Goal: Information Seeking & Learning: Learn about a topic

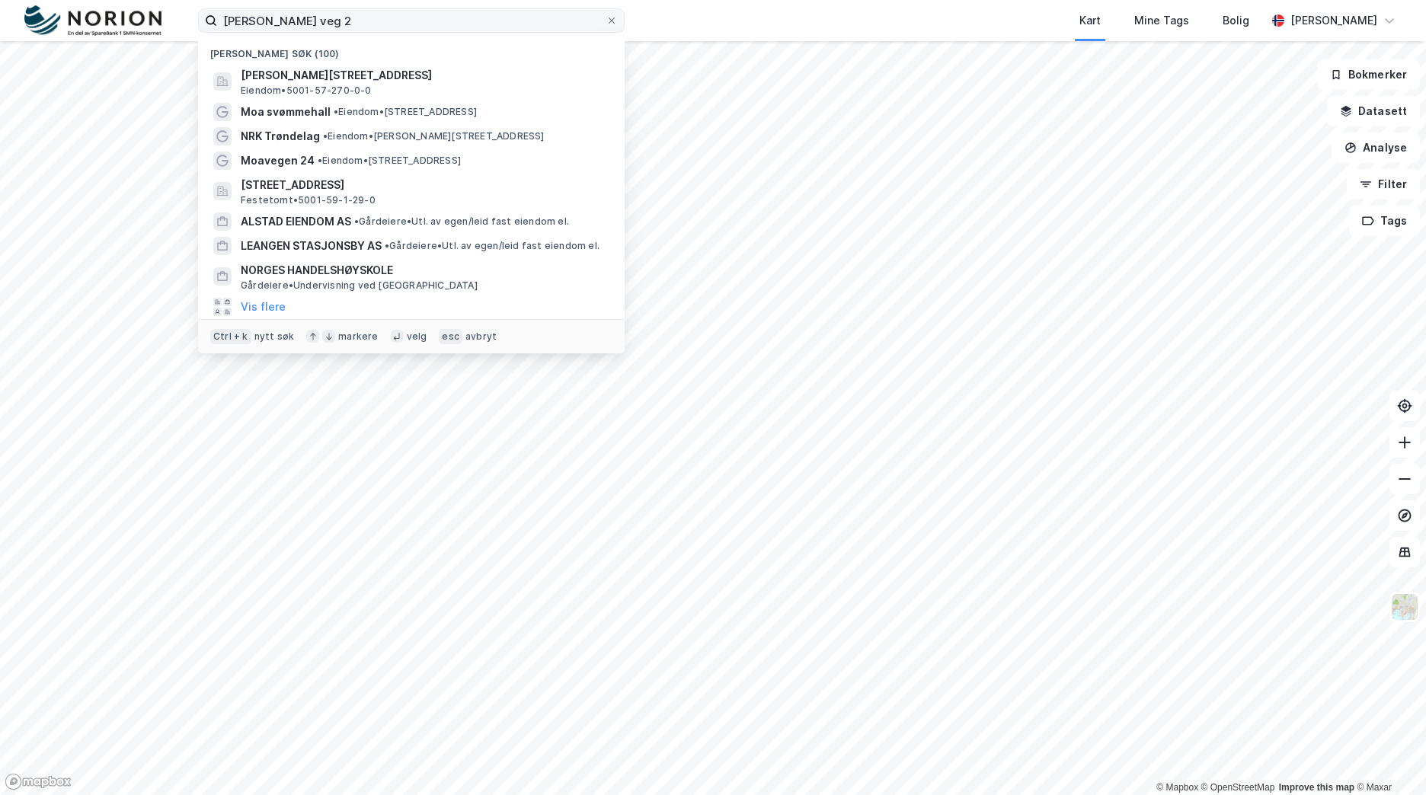
click at [372, 27] on input "[PERSON_NAME] veg 2" at bounding box center [411, 20] width 388 height 23
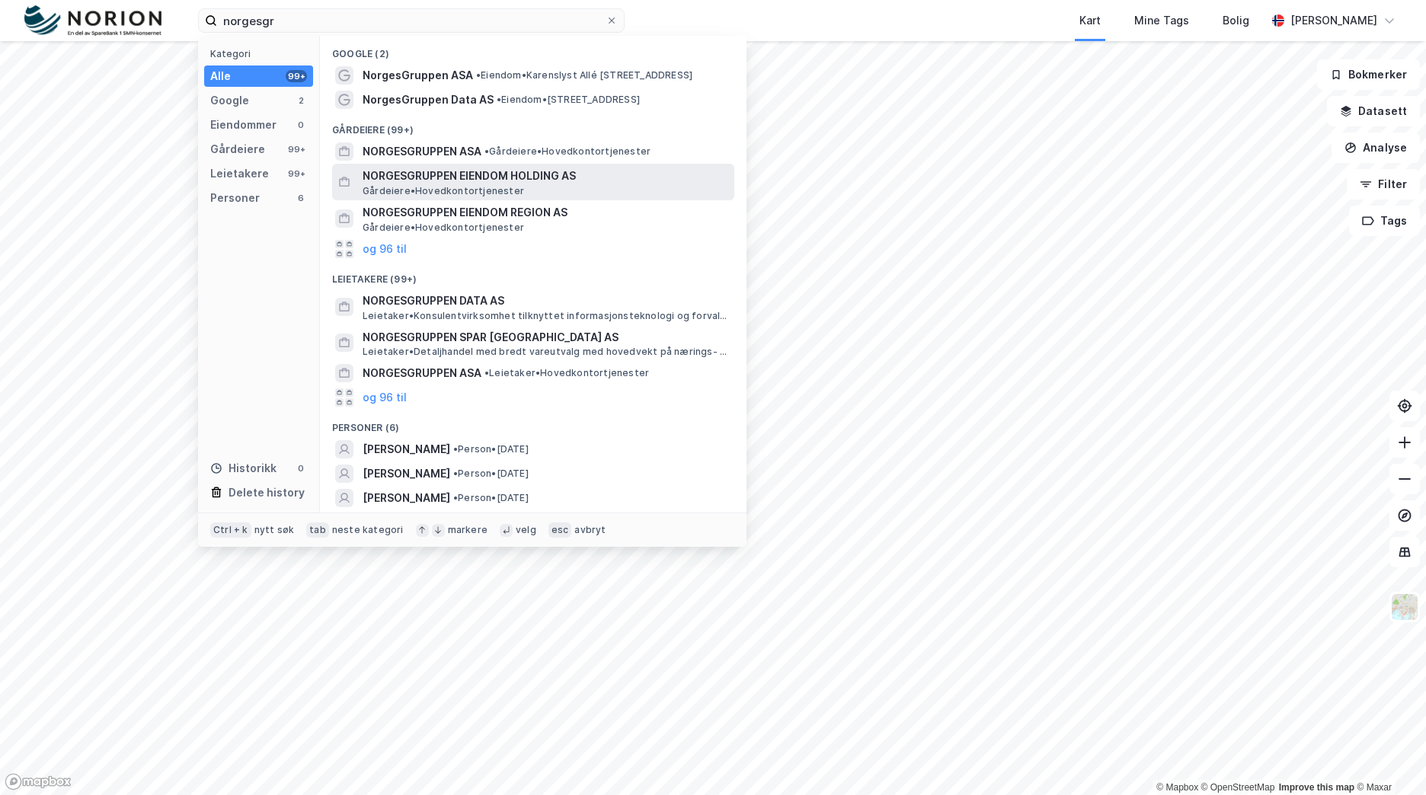
click at [597, 184] on span "NORGESGRUPPEN EIENDOM HOLDING AS" at bounding box center [546, 176] width 366 height 18
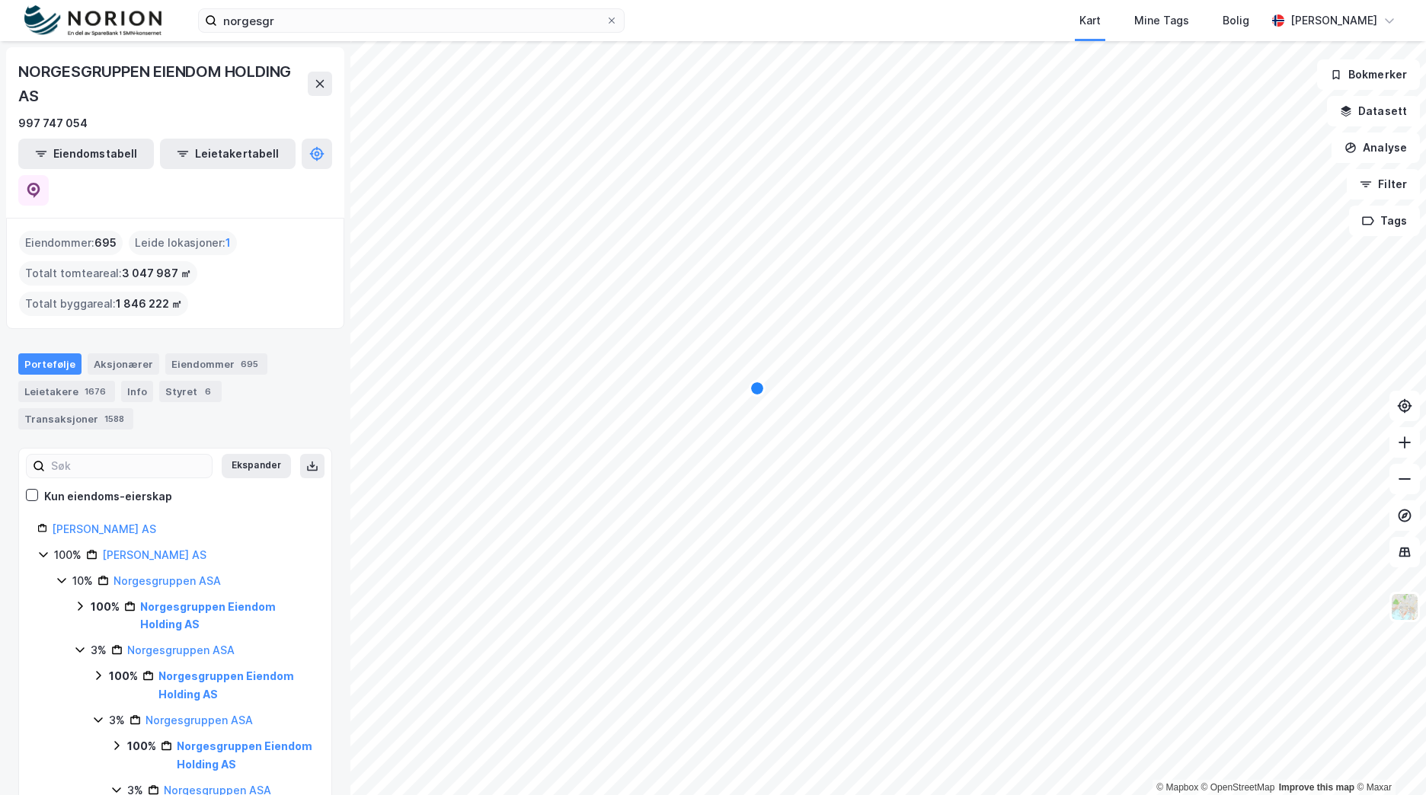
click at [762, 387] on div "Map marker" at bounding box center [757, 388] width 12 height 12
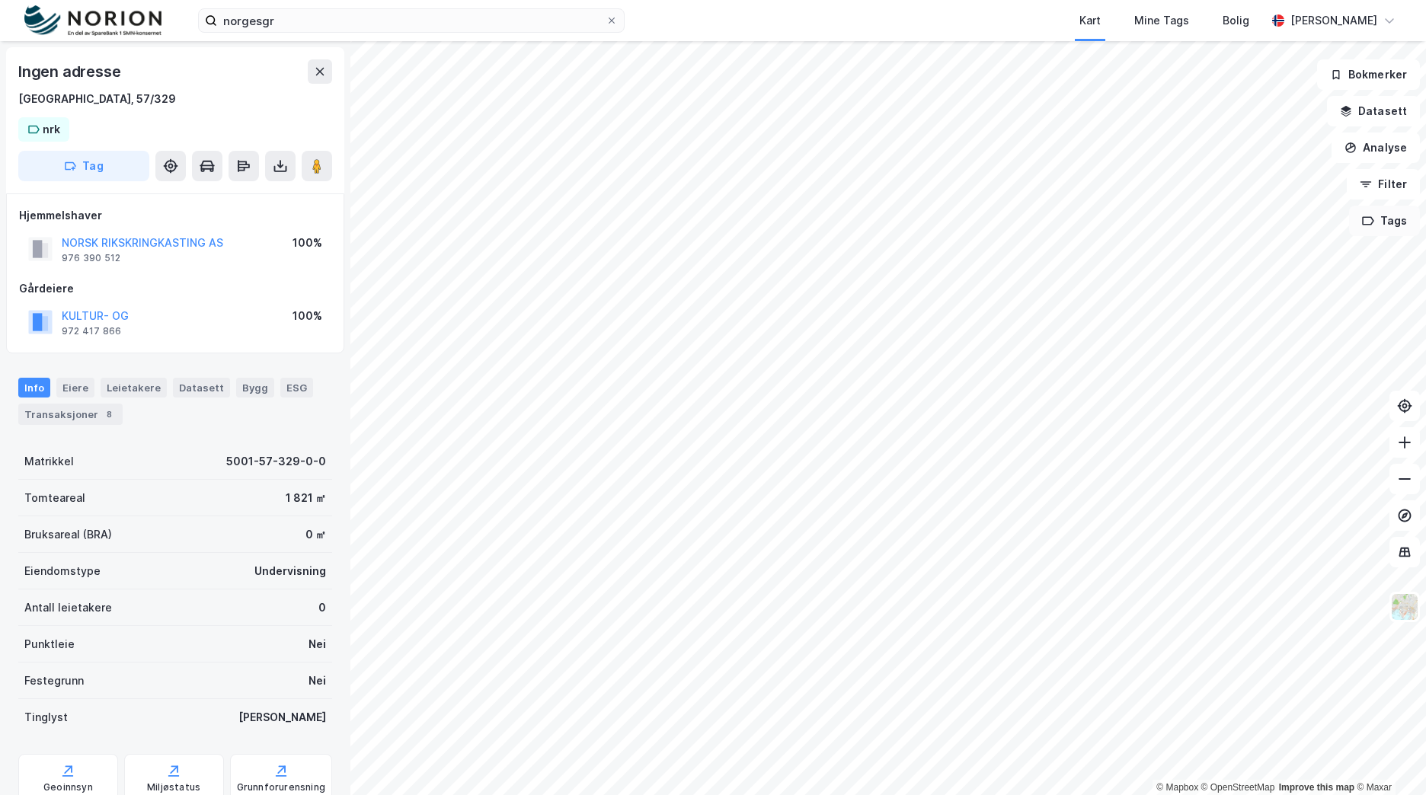
click at [1401, 219] on button "Tags" at bounding box center [1384, 221] width 71 height 30
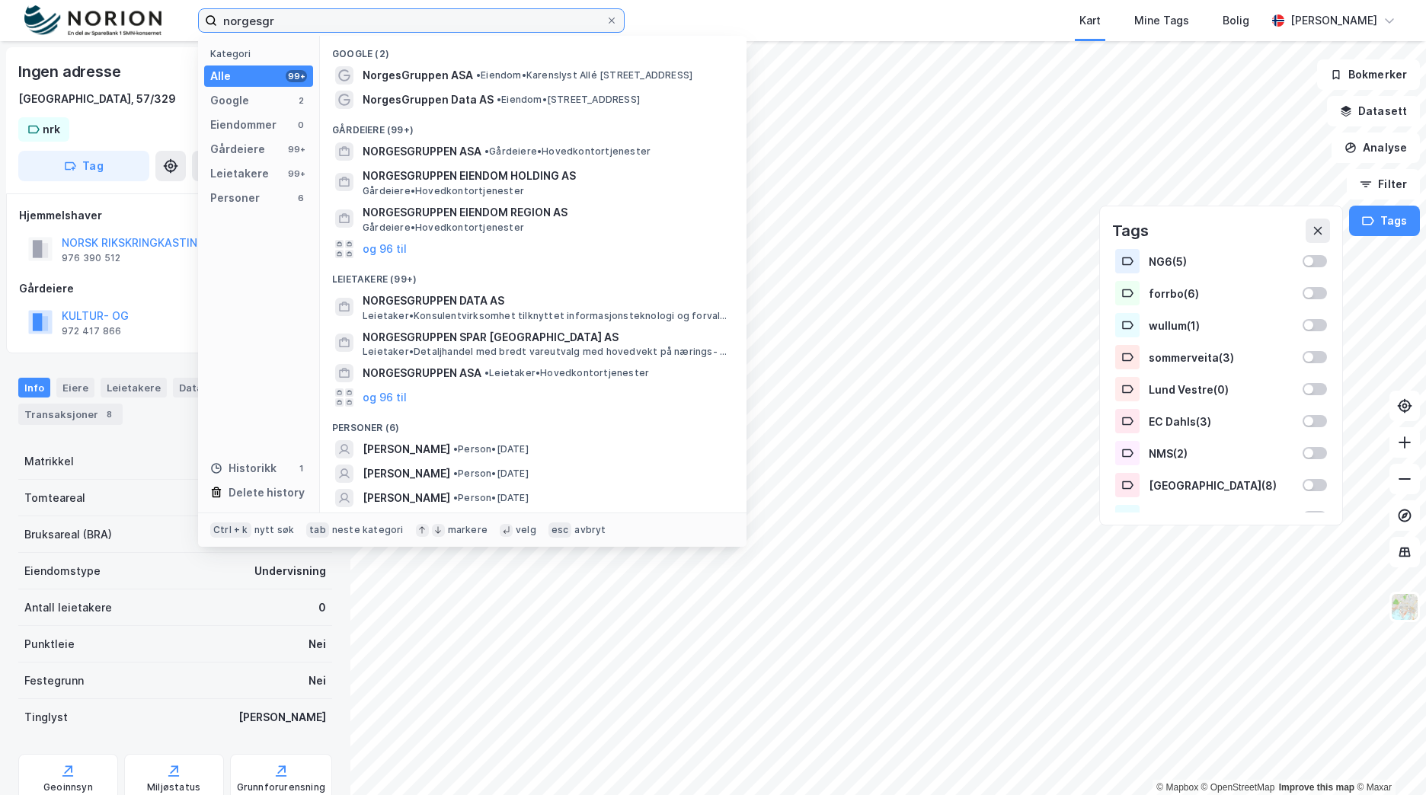
click at [351, 25] on input "norgesgr" at bounding box center [411, 20] width 388 height 23
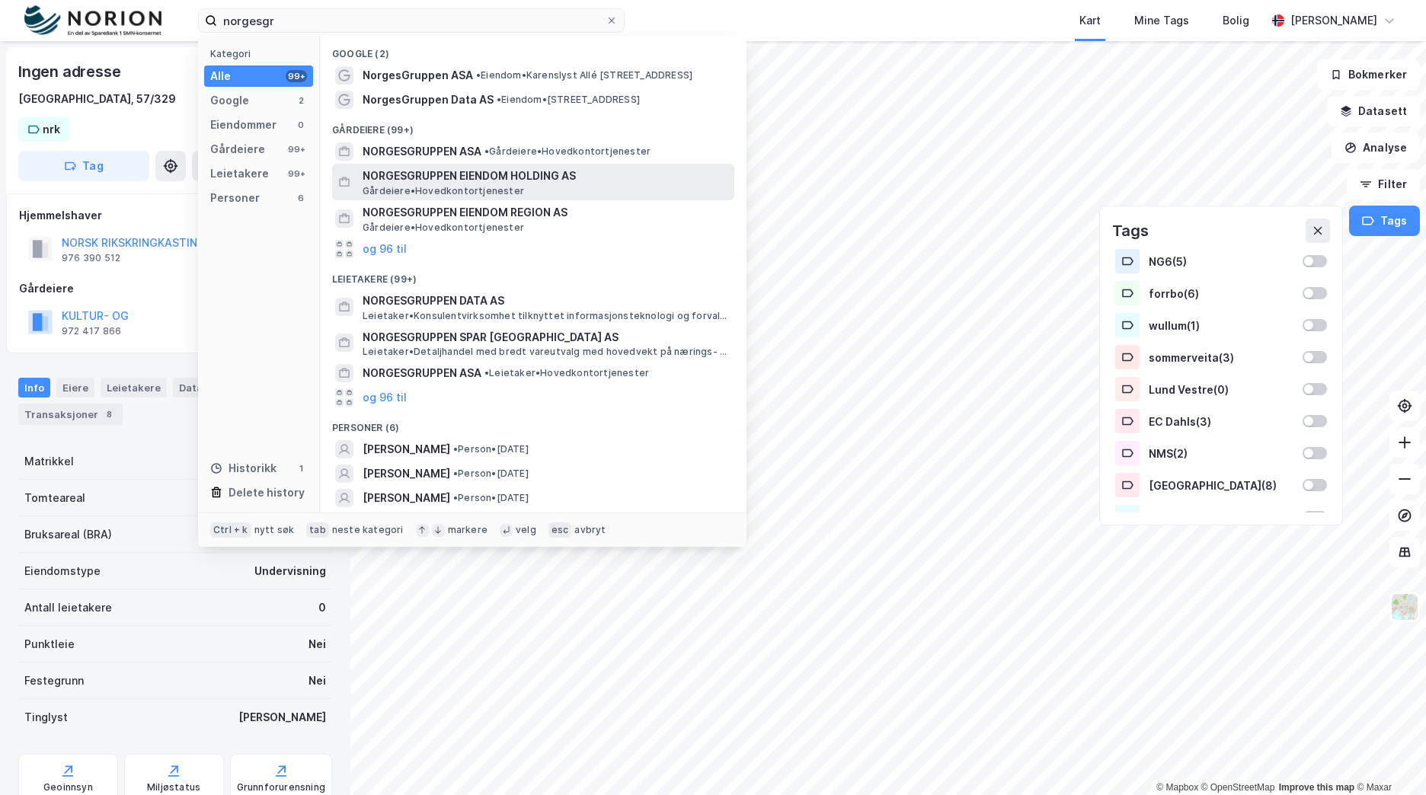
click at [454, 185] on span "Gårdeiere • Hovedkontortjenester" at bounding box center [443, 191] width 161 height 12
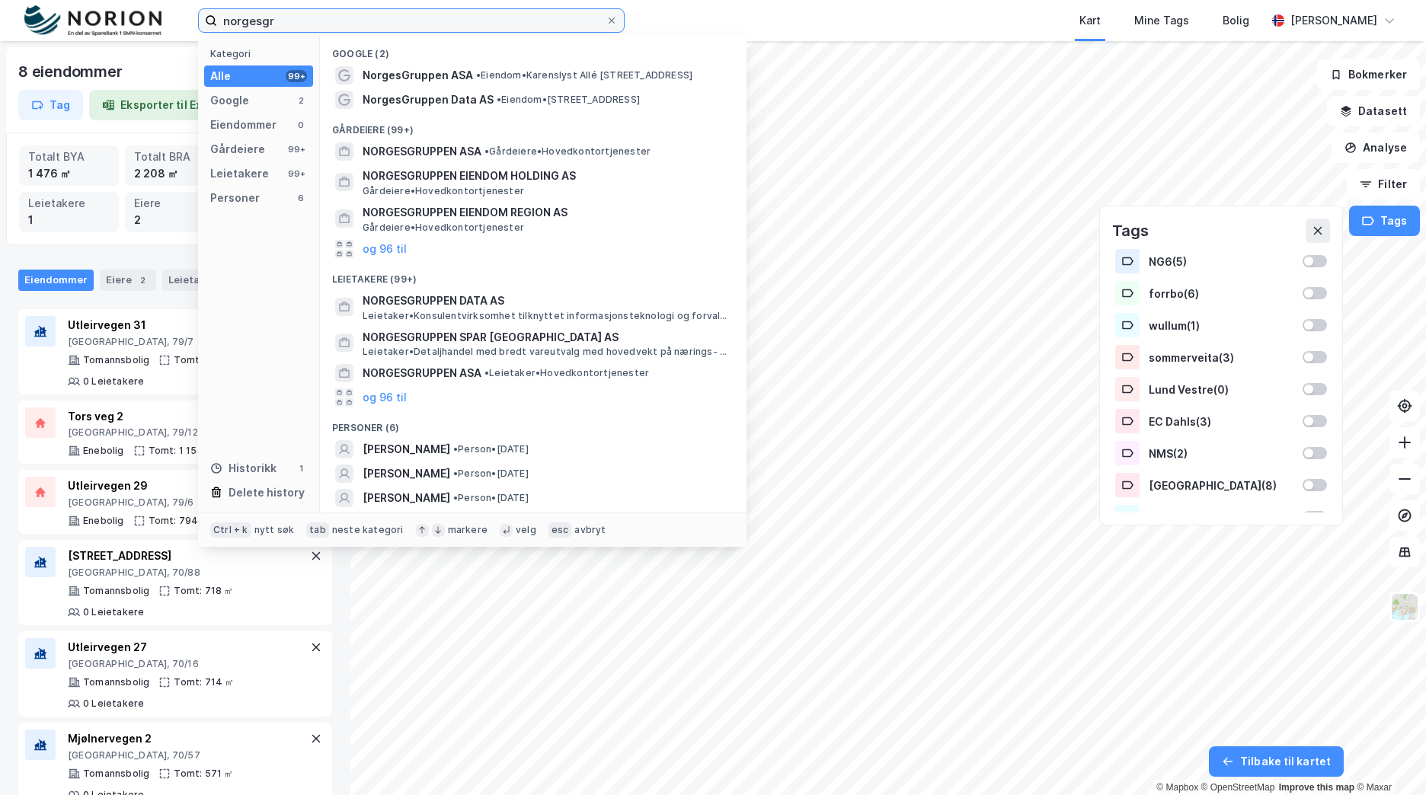
drag, startPoint x: 369, startPoint y: 20, endPoint x: 40, endPoint y: 18, distance: 329.8
click at [40, 18] on div "norgesgr Kategori Alle 99+ Google 2 Eiendommer 0 Gårdeiere 99+ Leietakere 99+ P…" at bounding box center [713, 20] width 1426 height 41
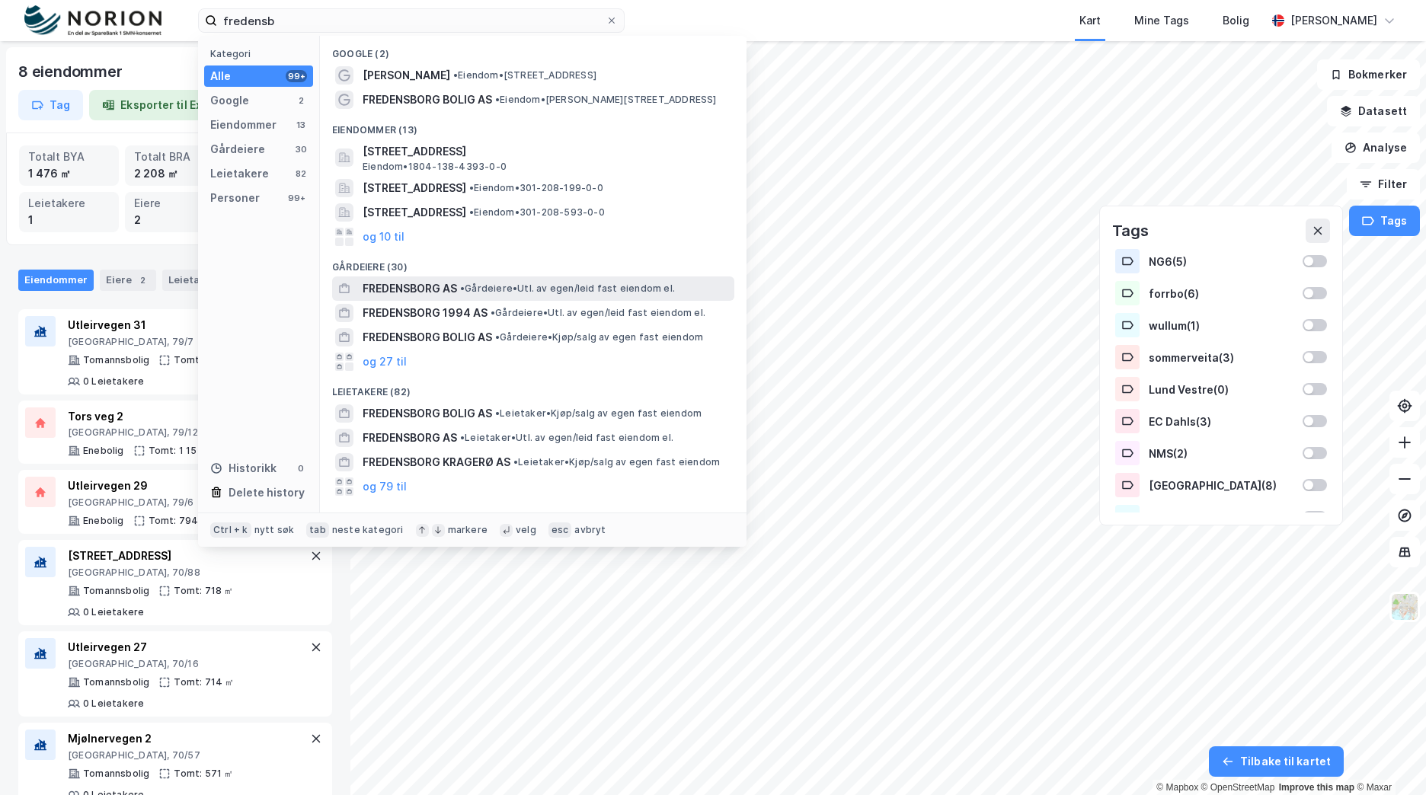
click at [526, 289] on span "• Gårdeiere • Utl. av egen/leid fast eiendom el." at bounding box center [567, 289] width 215 height 12
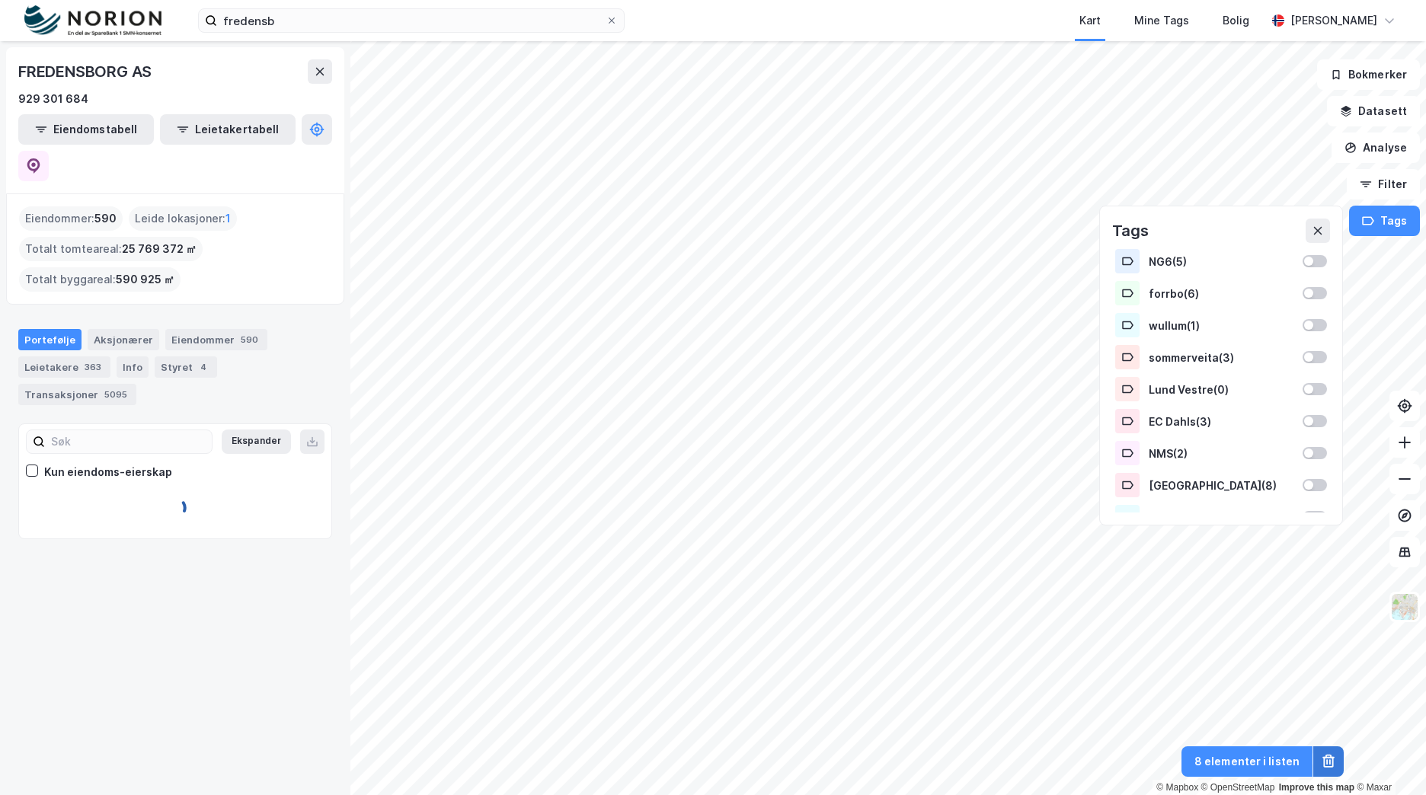
click at [1337, 755] on button at bounding box center [1328, 761] width 30 height 30
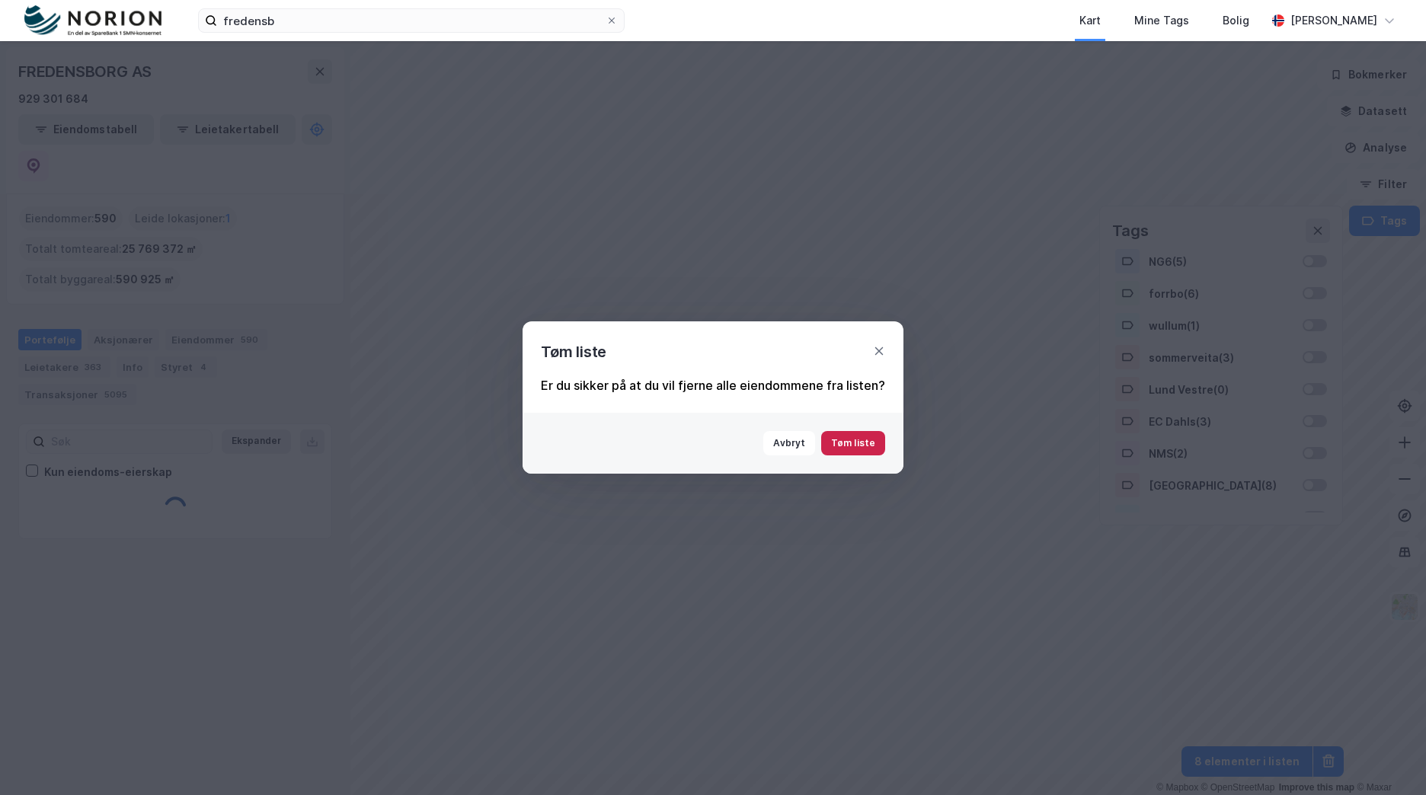
click at [837, 443] on button "Tøm liste" at bounding box center [853, 443] width 64 height 24
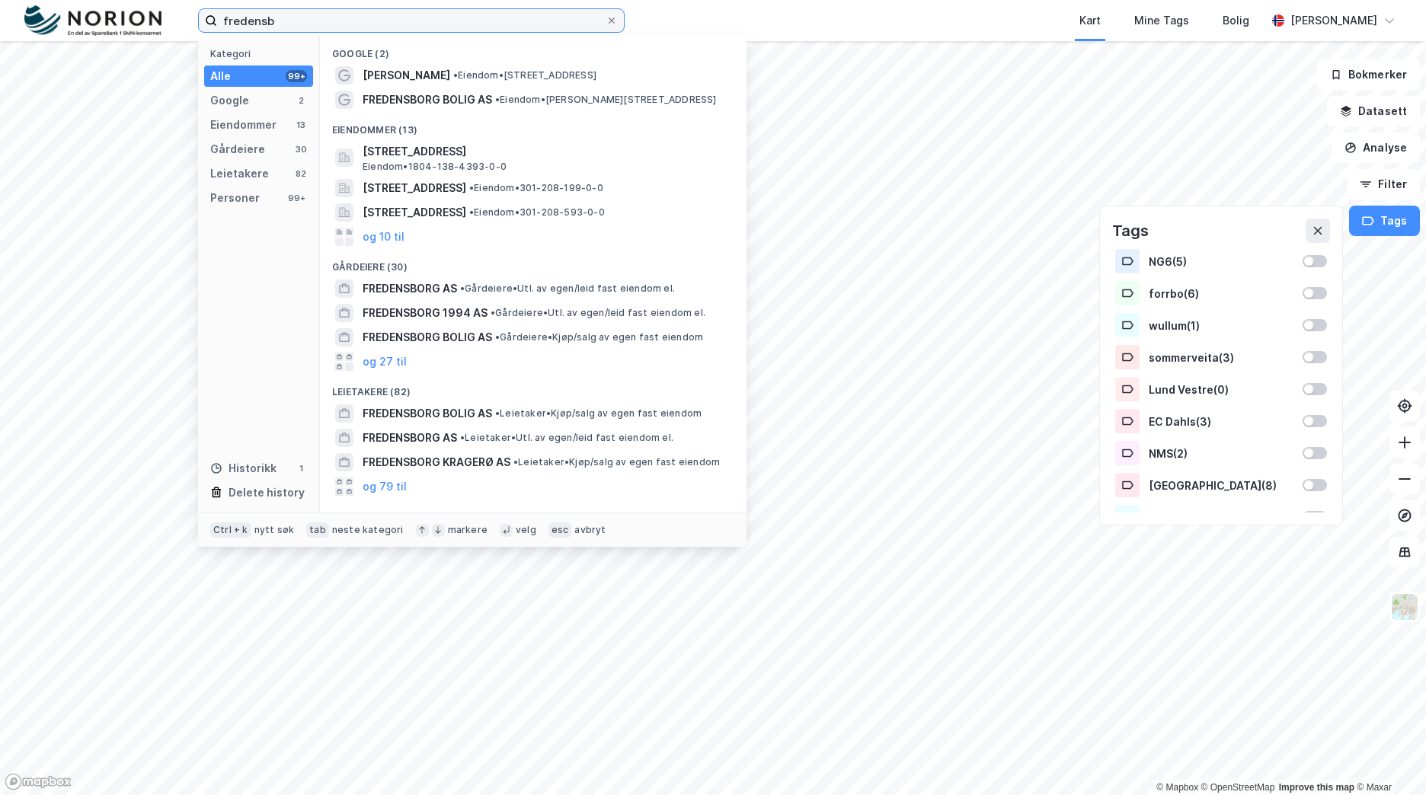
click at [294, 24] on input "fredensb" at bounding box center [411, 20] width 388 height 23
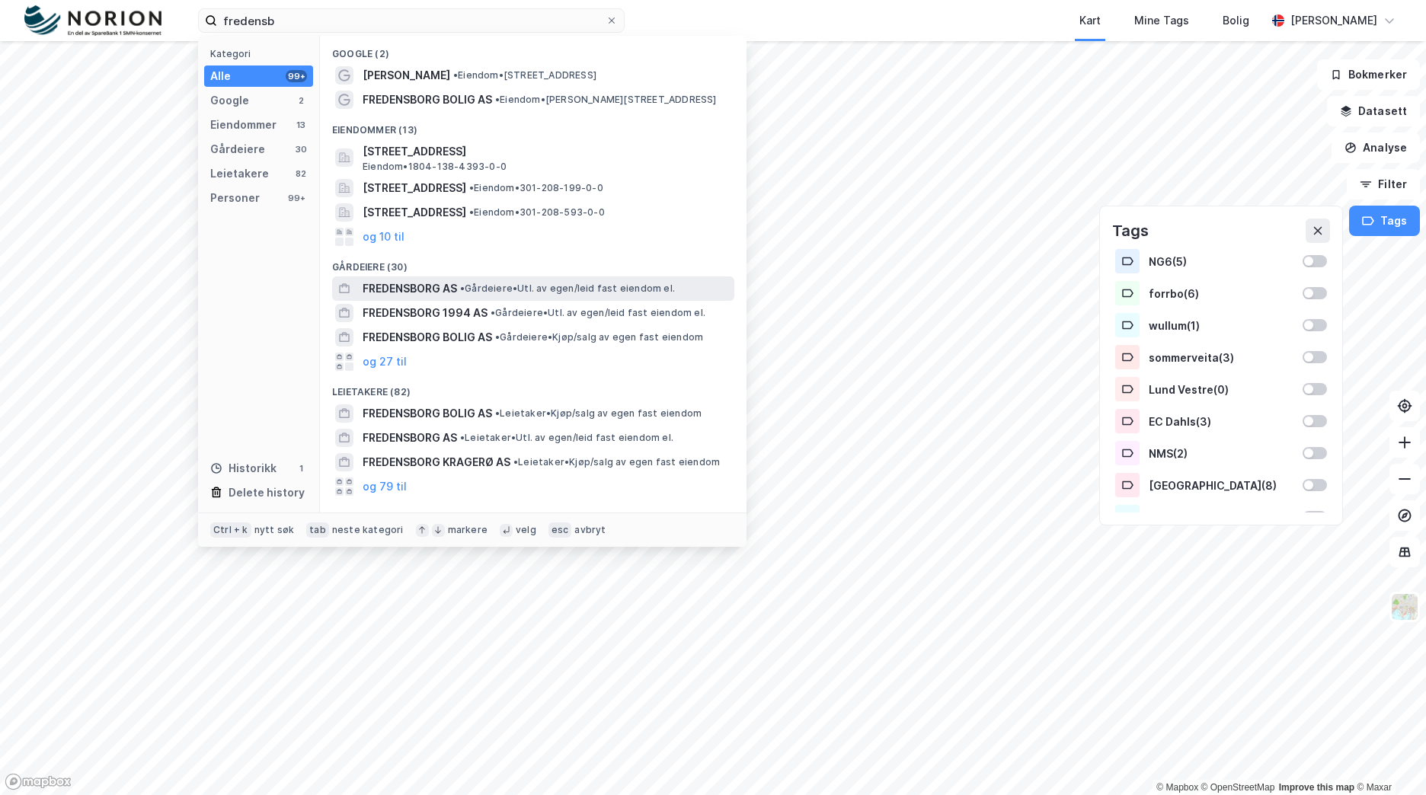
click at [465, 286] on span "•" at bounding box center [462, 288] width 5 height 11
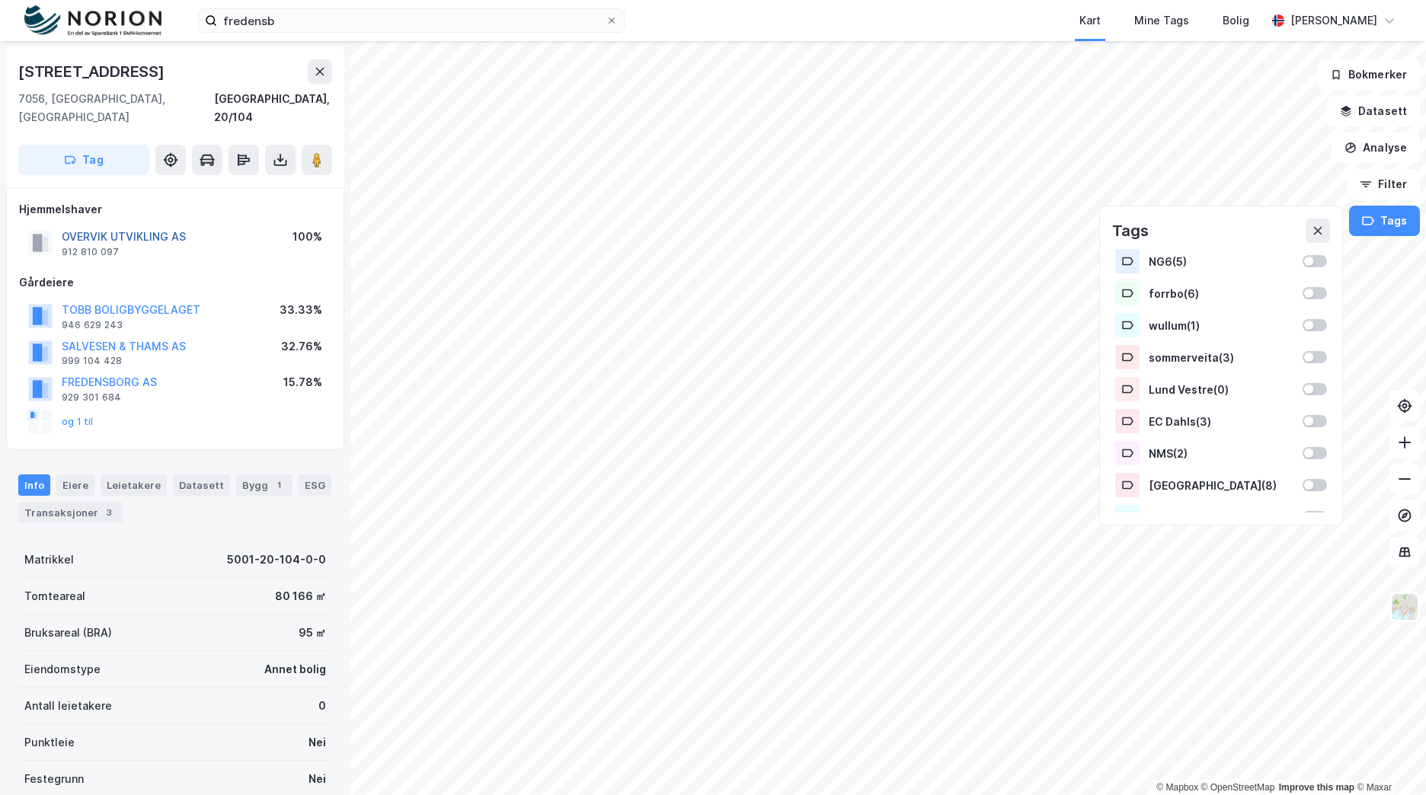
click at [0, 0] on button "OVERVIK UTVIKLING AS" at bounding box center [0, 0] width 0 height 0
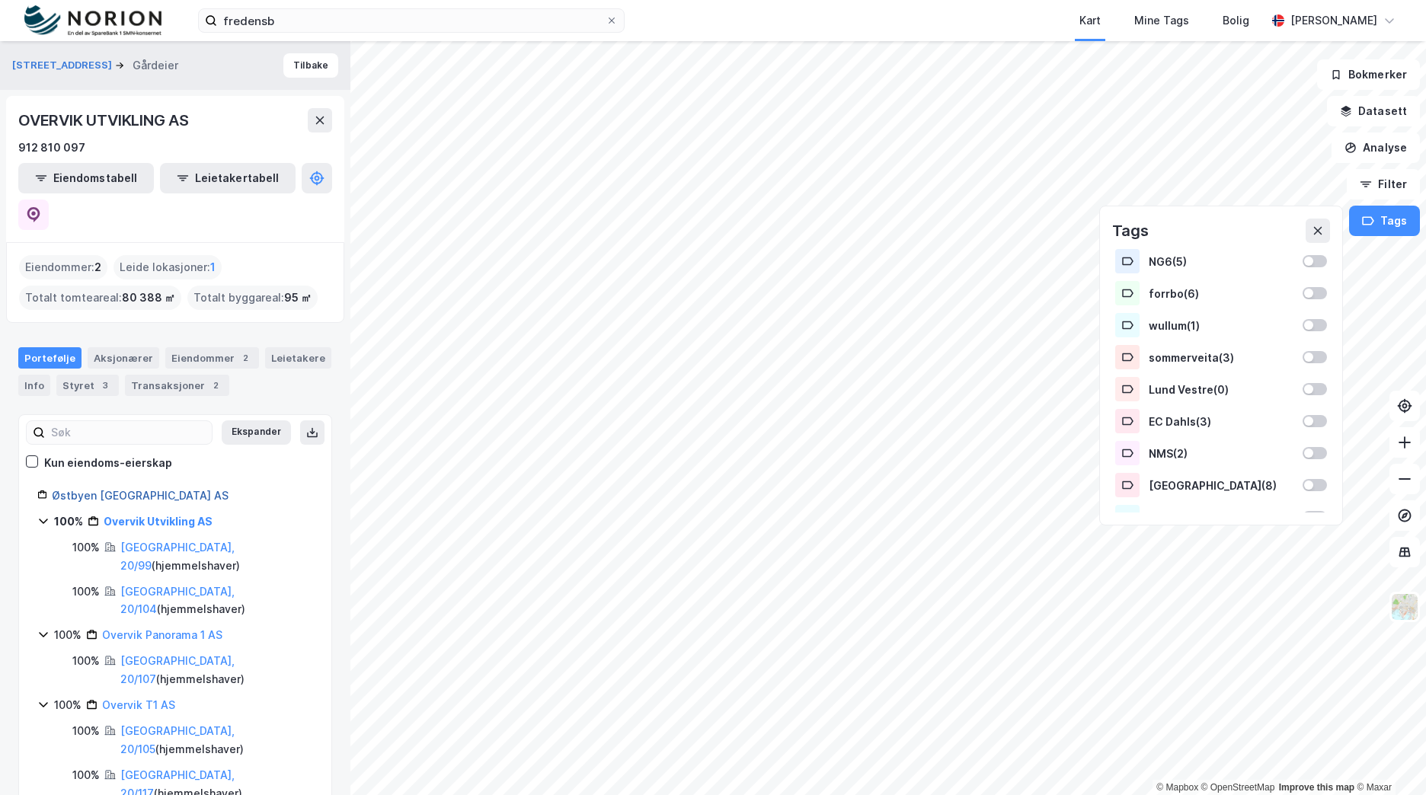
click at [139, 489] on link "Østbyen [GEOGRAPHIC_DATA] AS" at bounding box center [140, 495] width 177 height 13
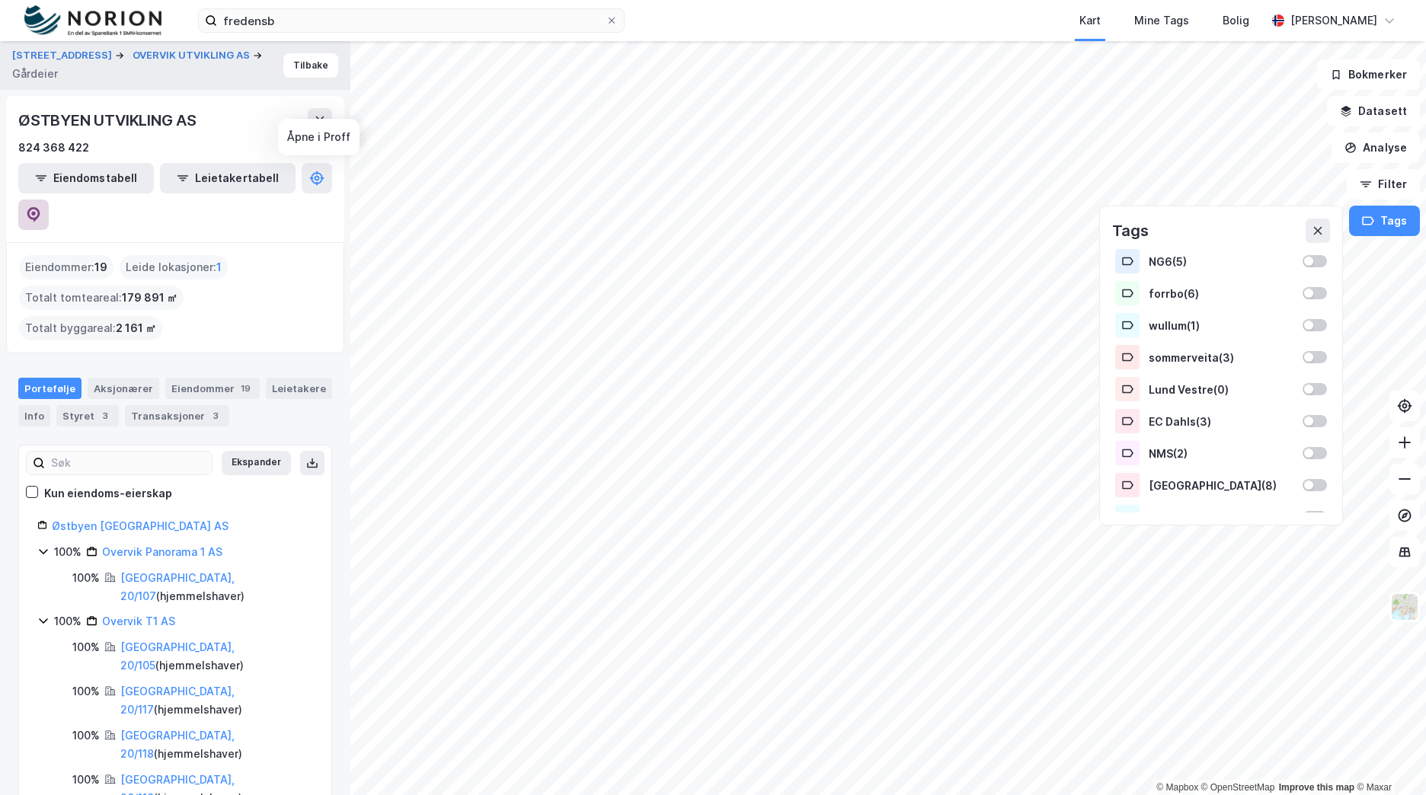
click at [40, 207] on icon at bounding box center [33, 214] width 13 height 15
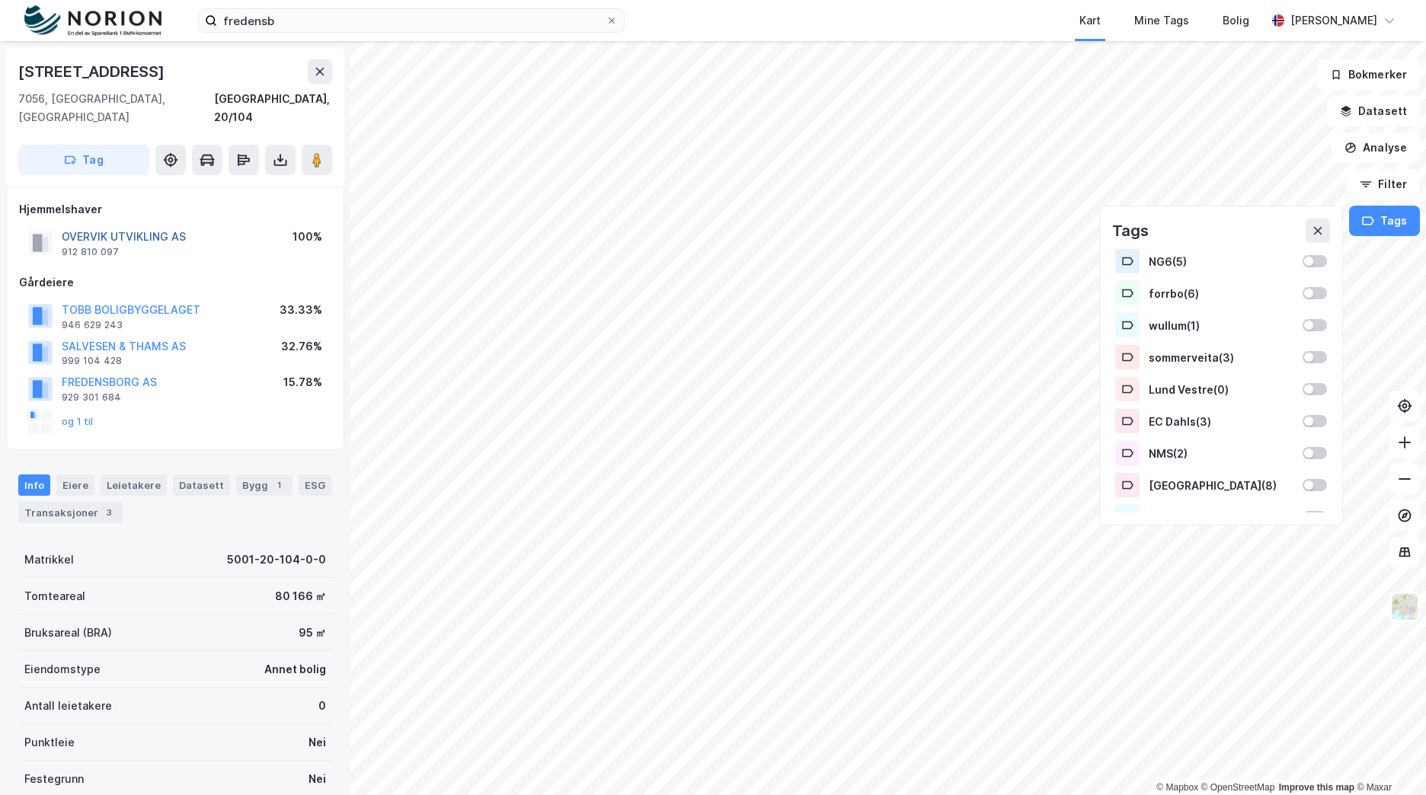
click at [0, 0] on button "OVERVIK UTVIKLING AS" at bounding box center [0, 0] width 0 height 0
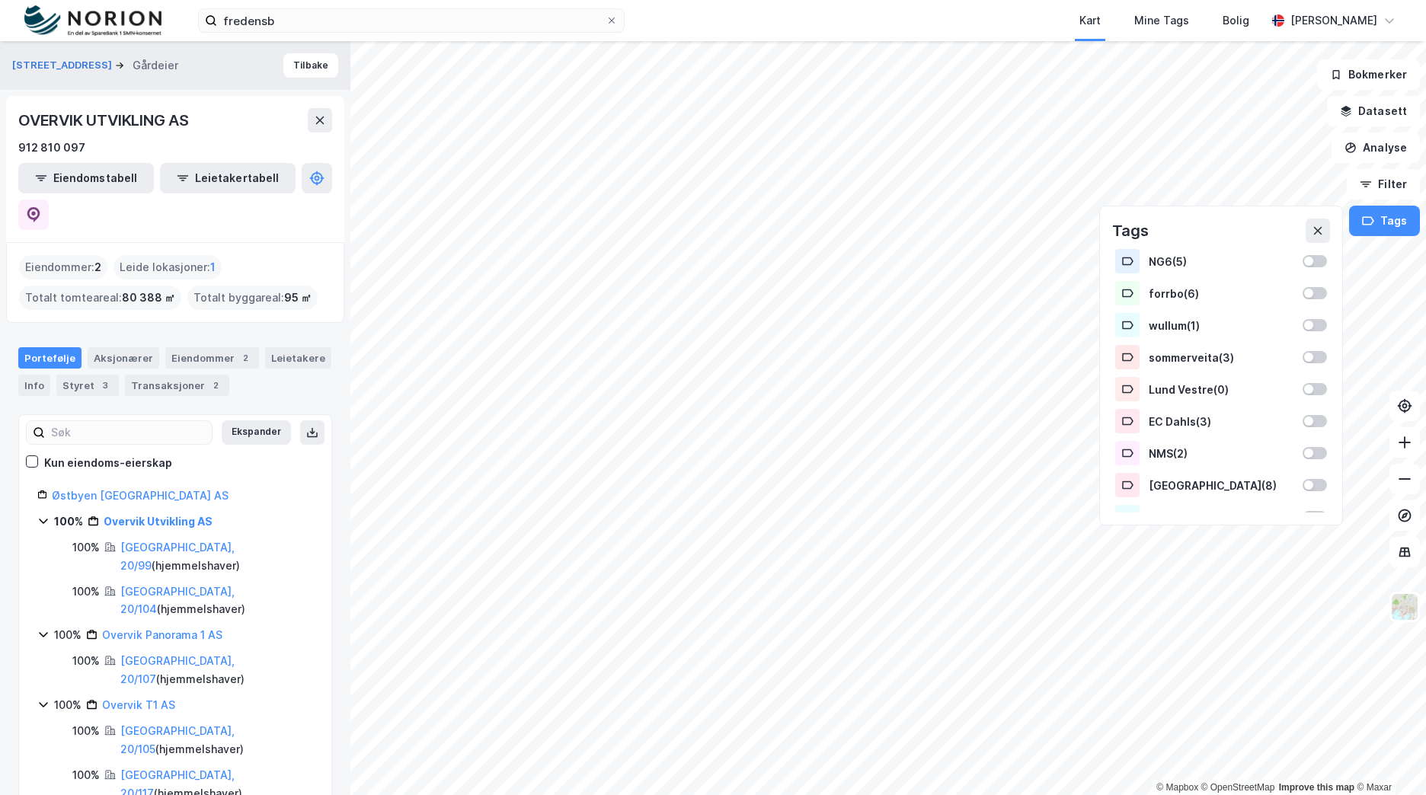
click at [143, 489] on link "Østbyen [GEOGRAPHIC_DATA] AS" at bounding box center [140, 495] width 177 height 13
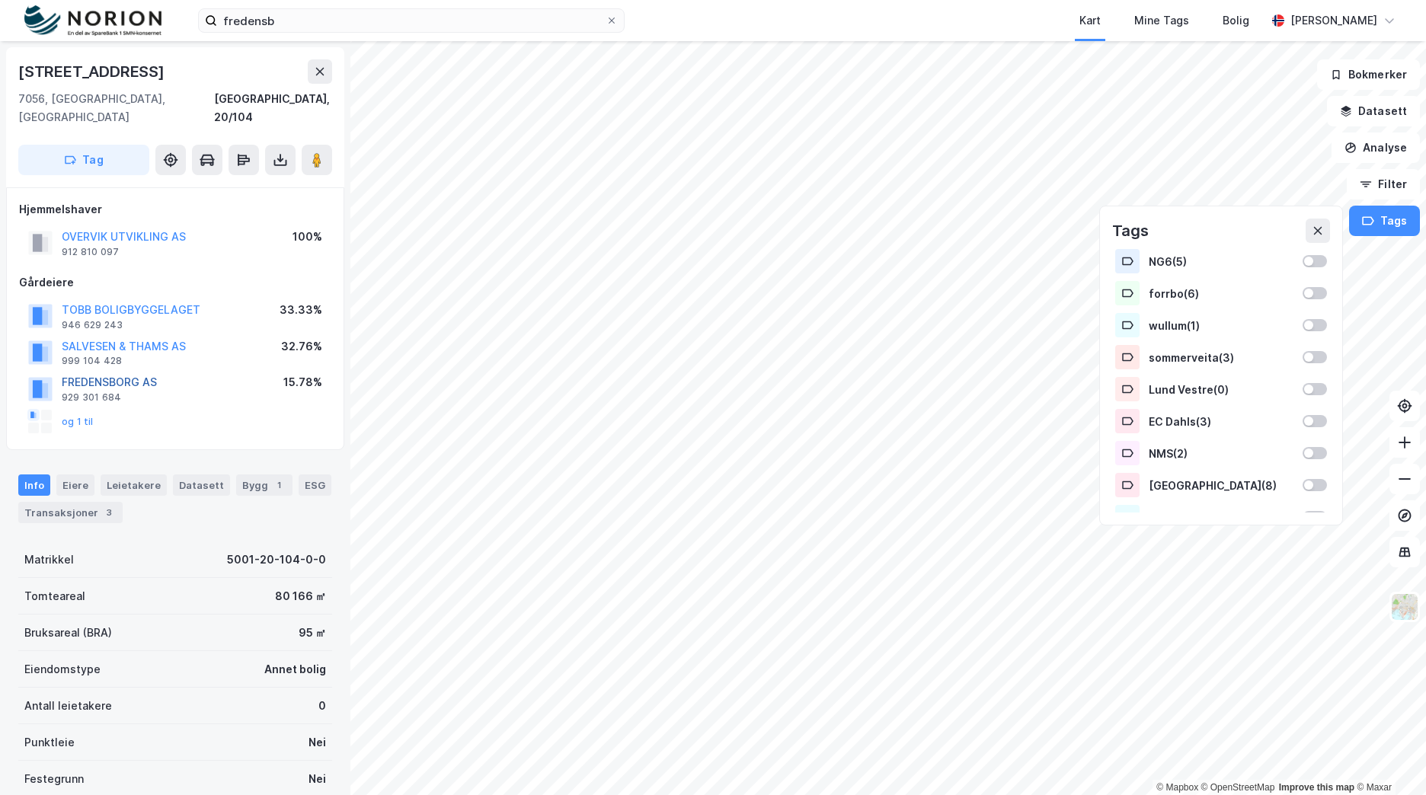
click at [0, 0] on button "FREDENSBORG AS" at bounding box center [0, 0] width 0 height 0
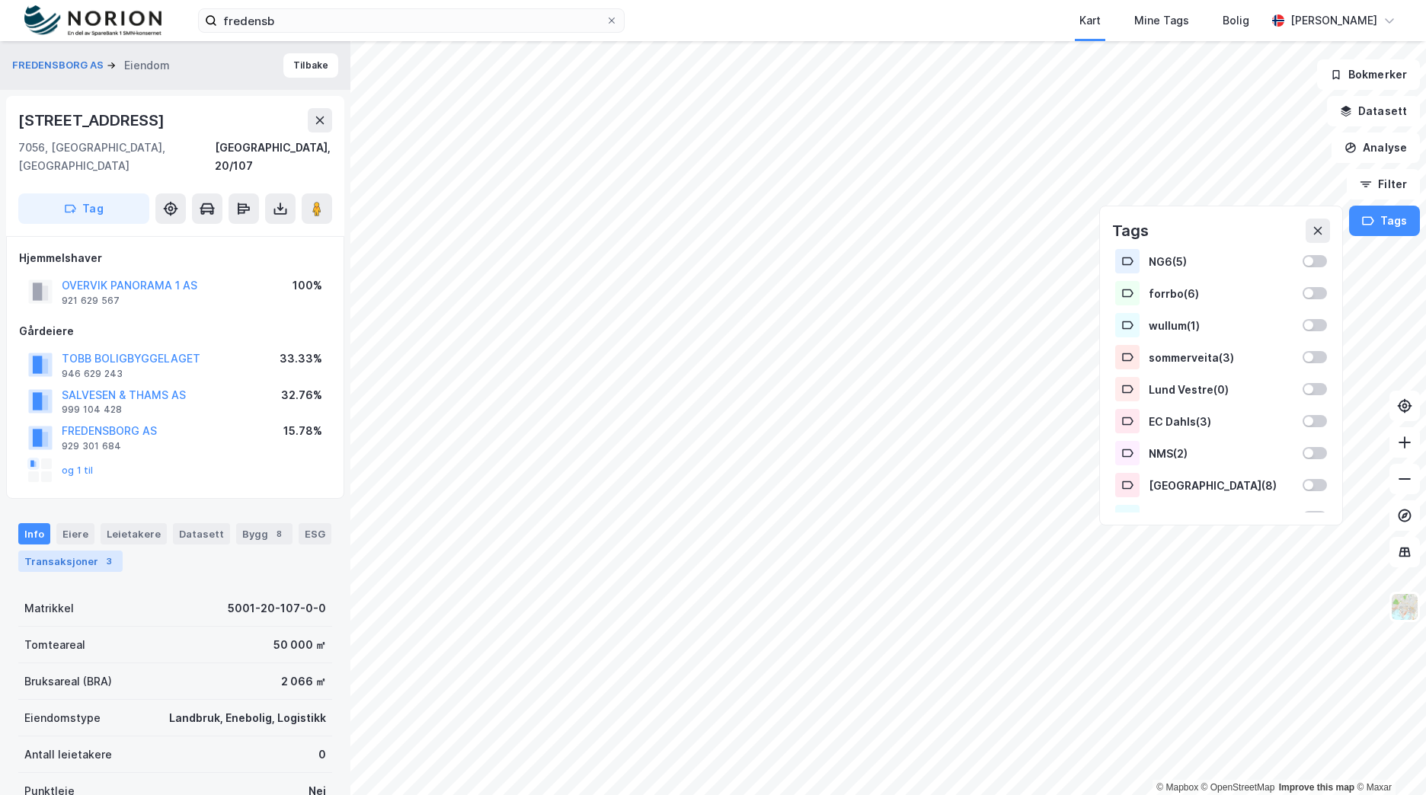
click at [101, 554] on div "3" at bounding box center [108, 561] width 15 height 15
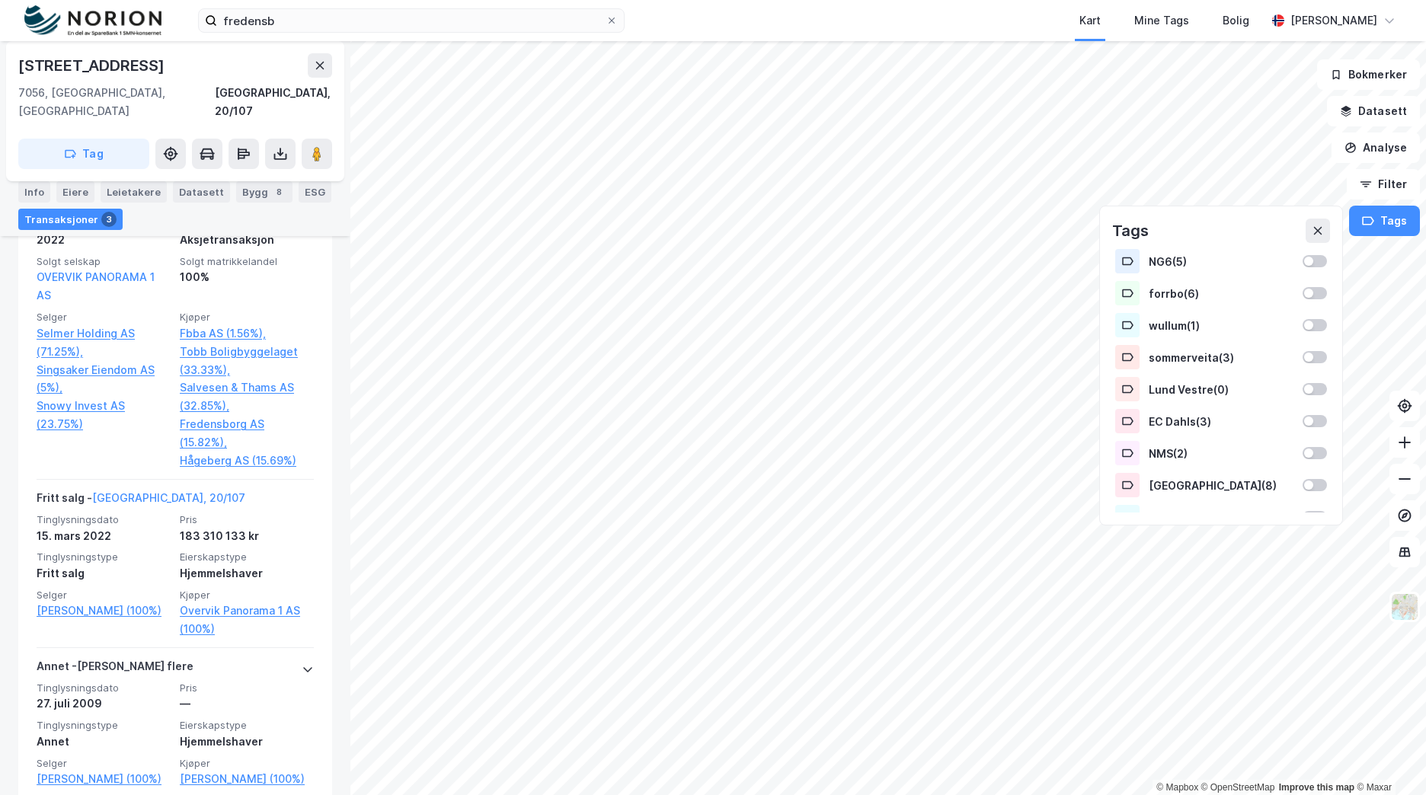
scroll to position [695, 0]
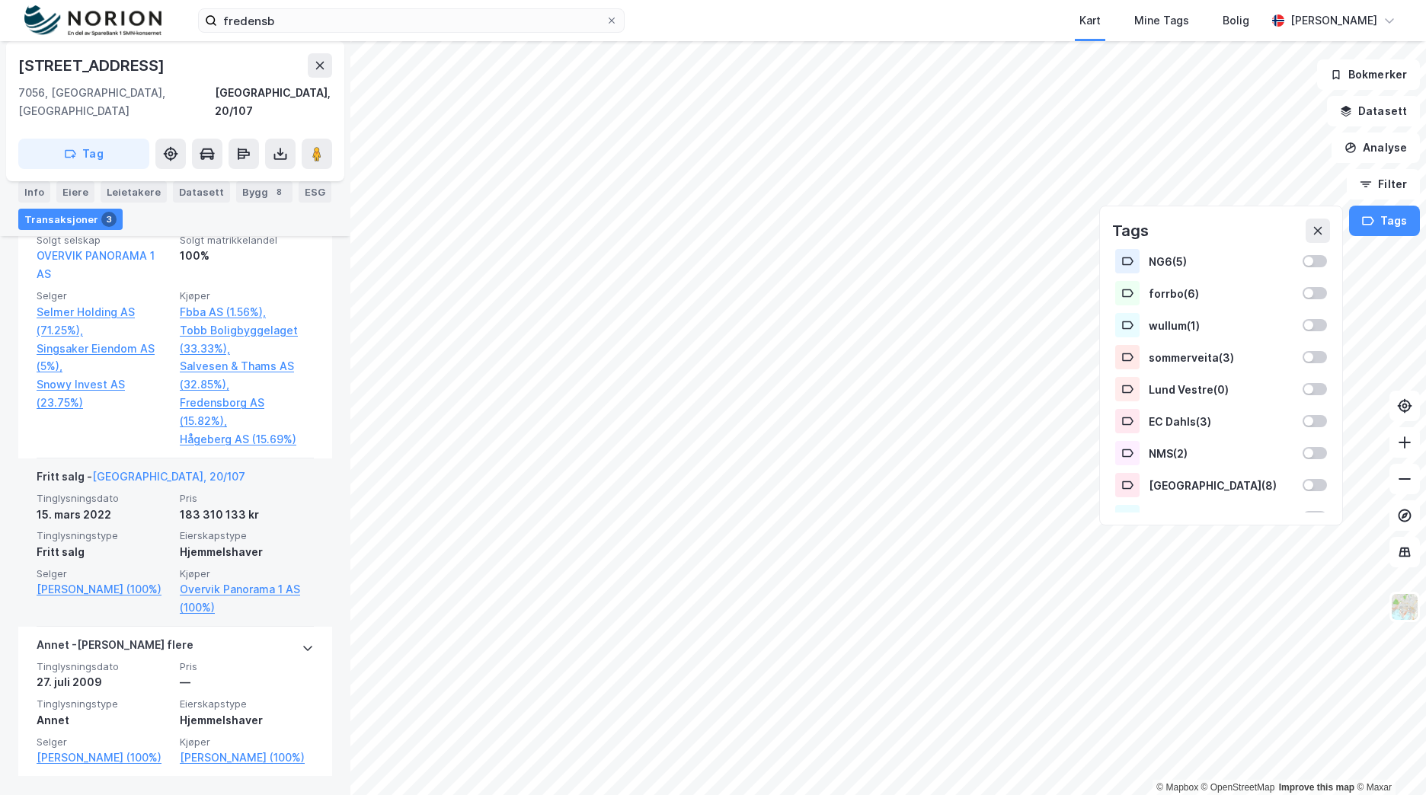
click at [126, 567] on span "Selger" at bounding box center [104, 573] width 134 height 13
click at [129, 580] on link "[PERSON_NAME] (100%)" at bounding box center [104, 589] width 134 height 18
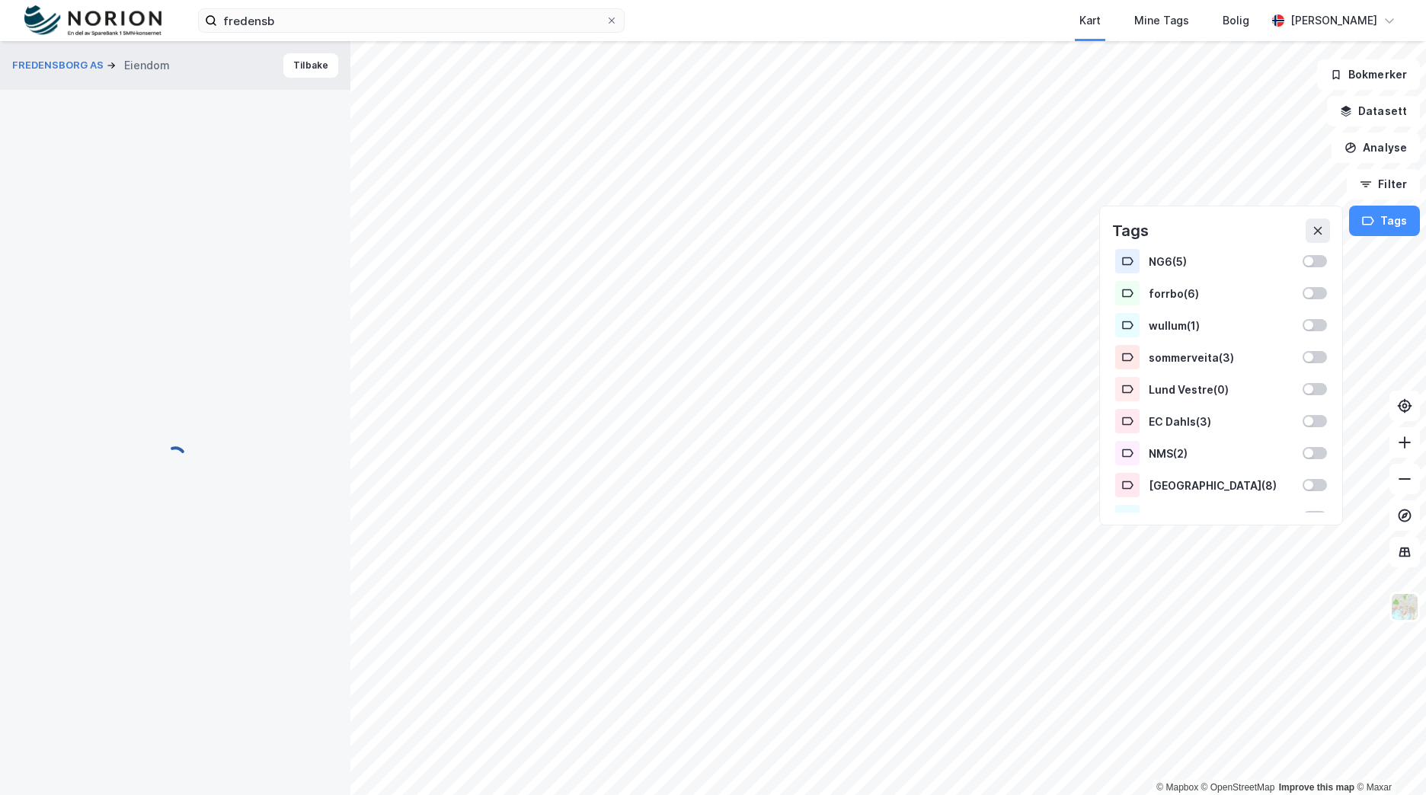
scroll to position [62, 0]
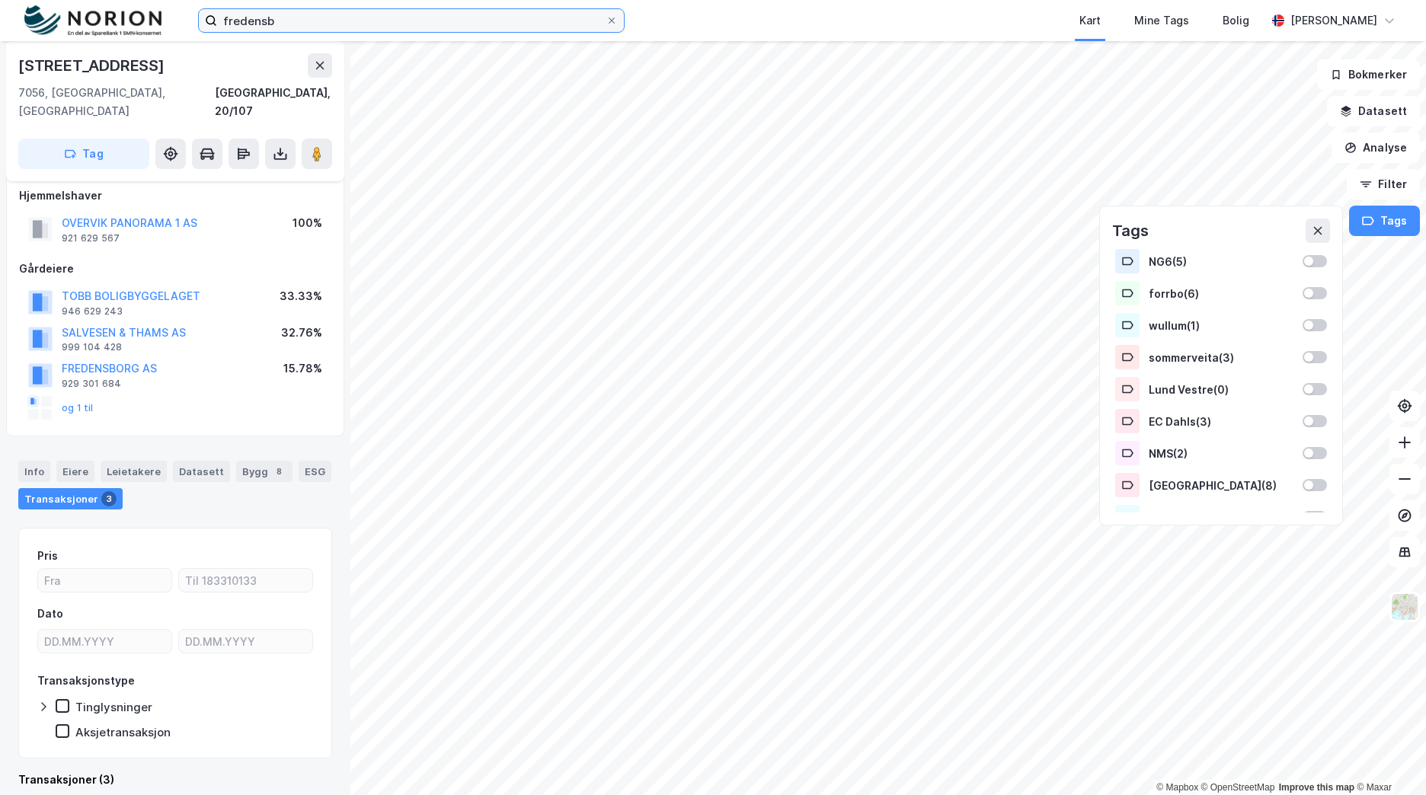
click at [364, 14] on input "fredensb" at bounding box center [411, 20] width 388 height 23
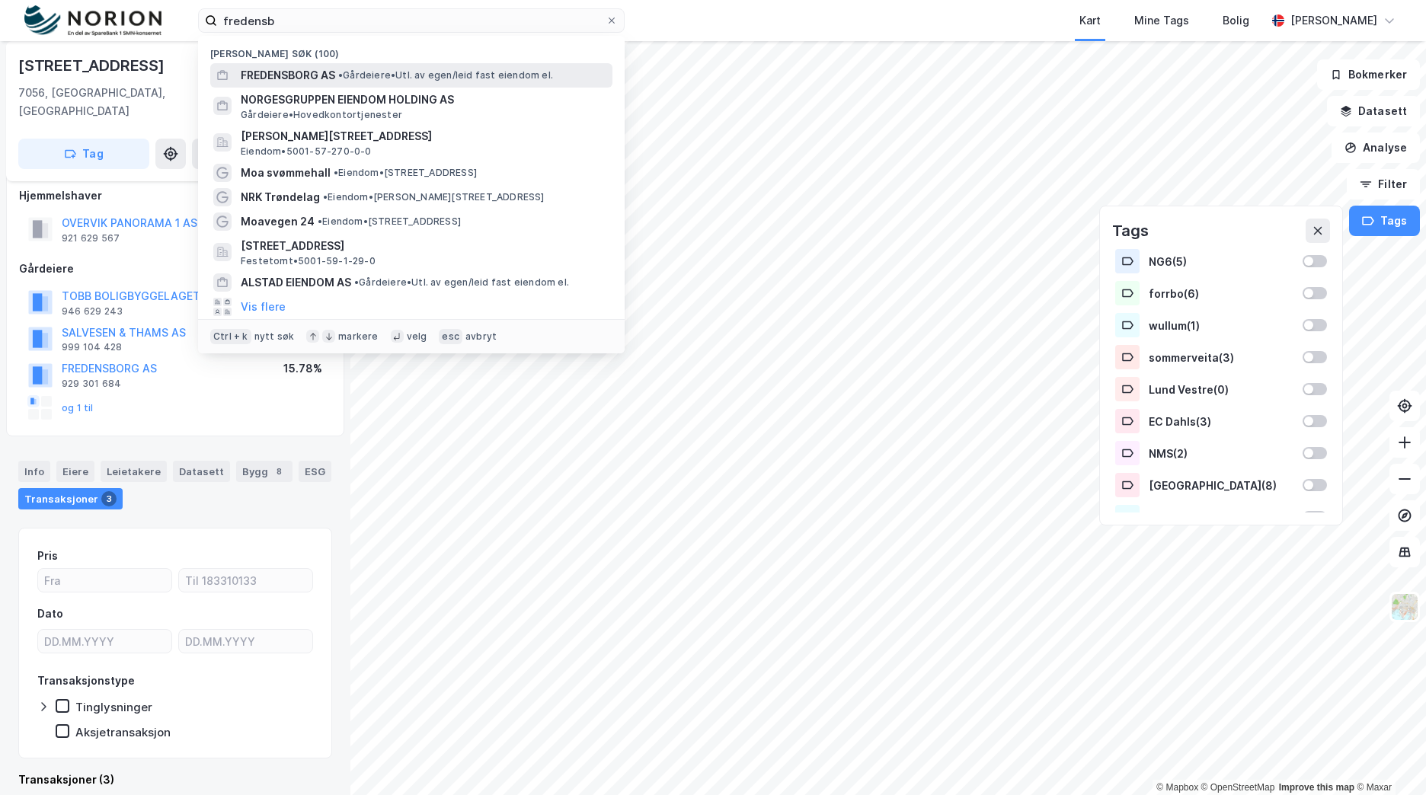
click at [418, 66] on div "FREDENSBORG AS • Gårdeiere • Utl. av egen/leid fast eiendom el." at bounding box center [425, 75] width 369 height 18
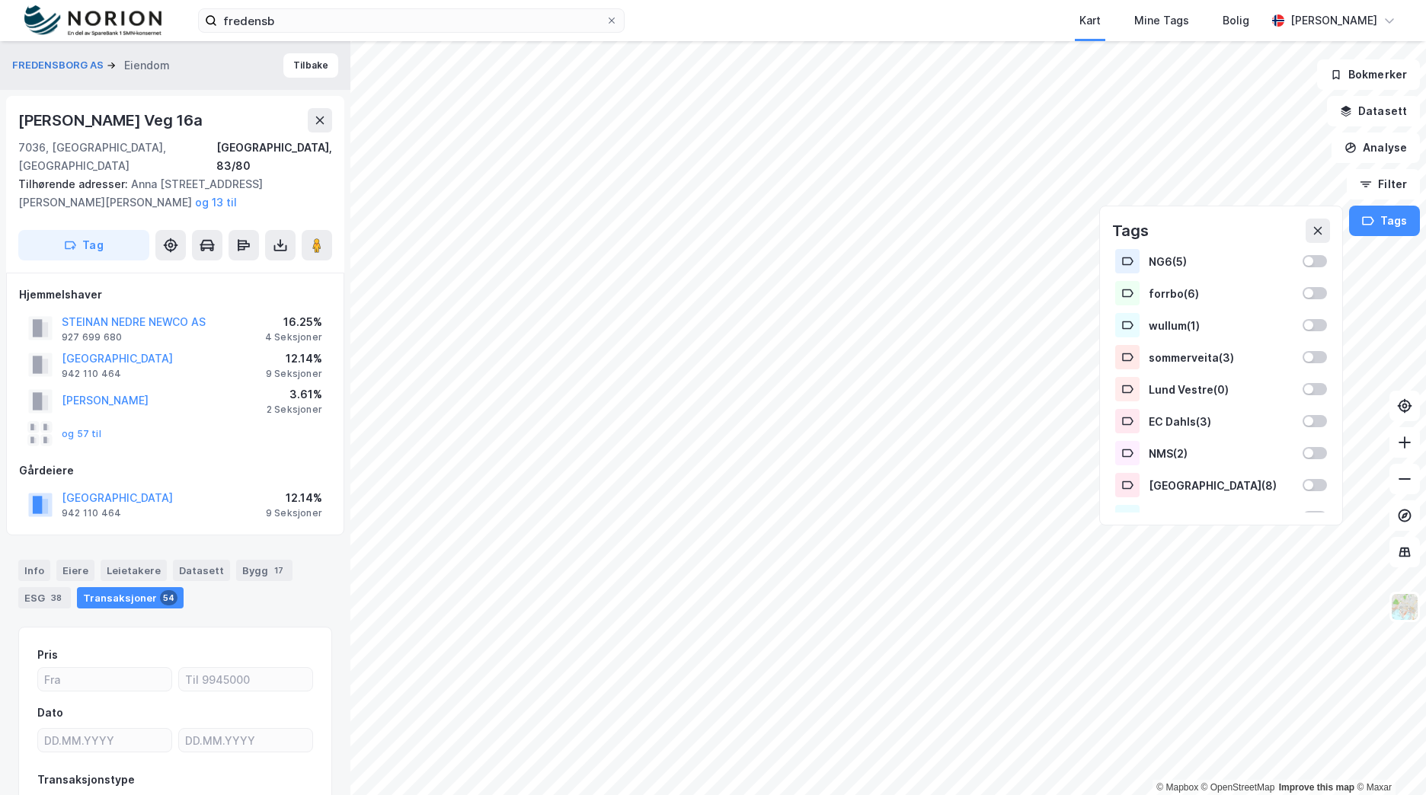
click at [98, 419] on div "og 57 til" at bounding box center [175, 434] width 312 height 30
click at [343, 27] on input "fredensb" at bounding box center [411, 20] width 388 height 23
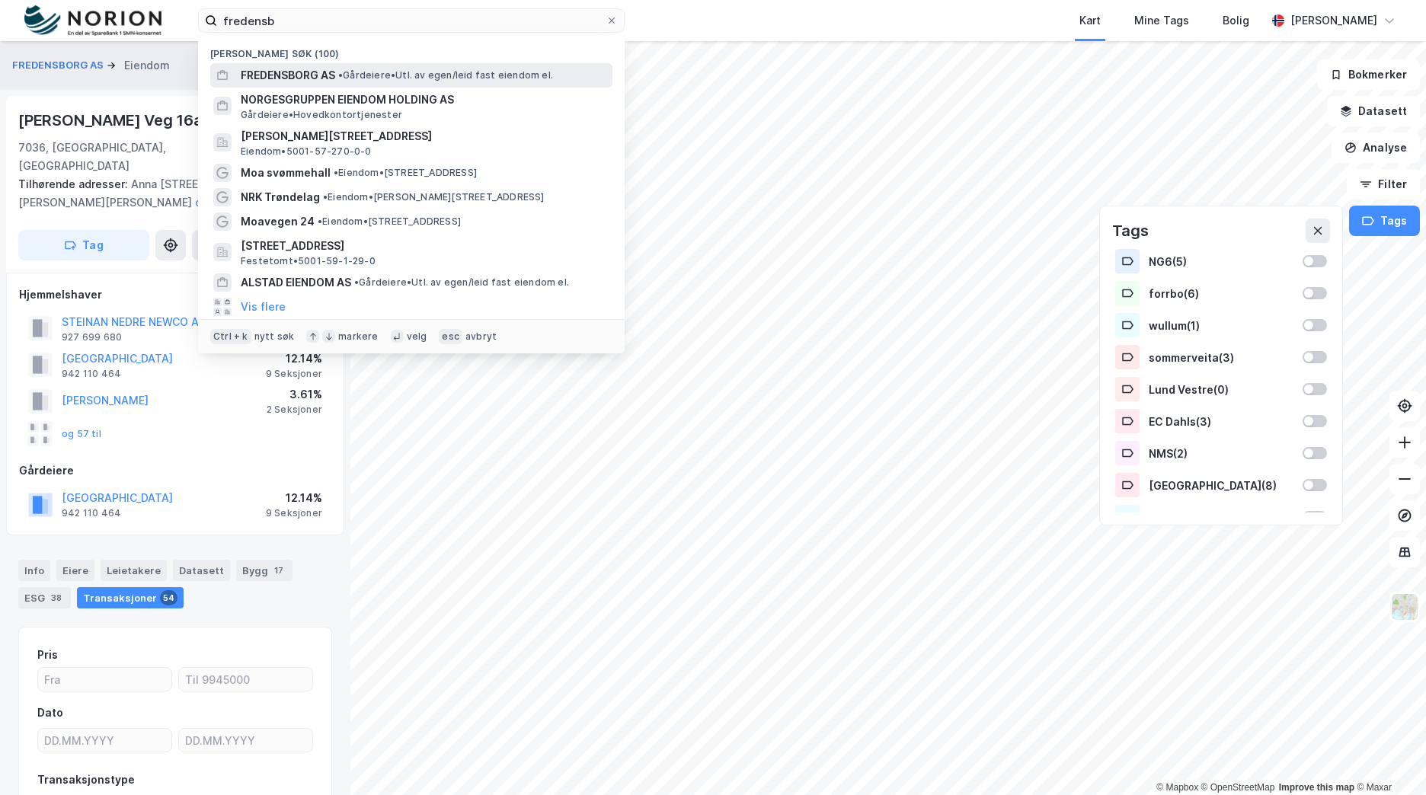
click at [338, 78] on div "FREDENSBORG AS • Gårdeiere • Utl. av egen/leid fast eiendom el." at bounding box center [425, 75] width 369 height 18
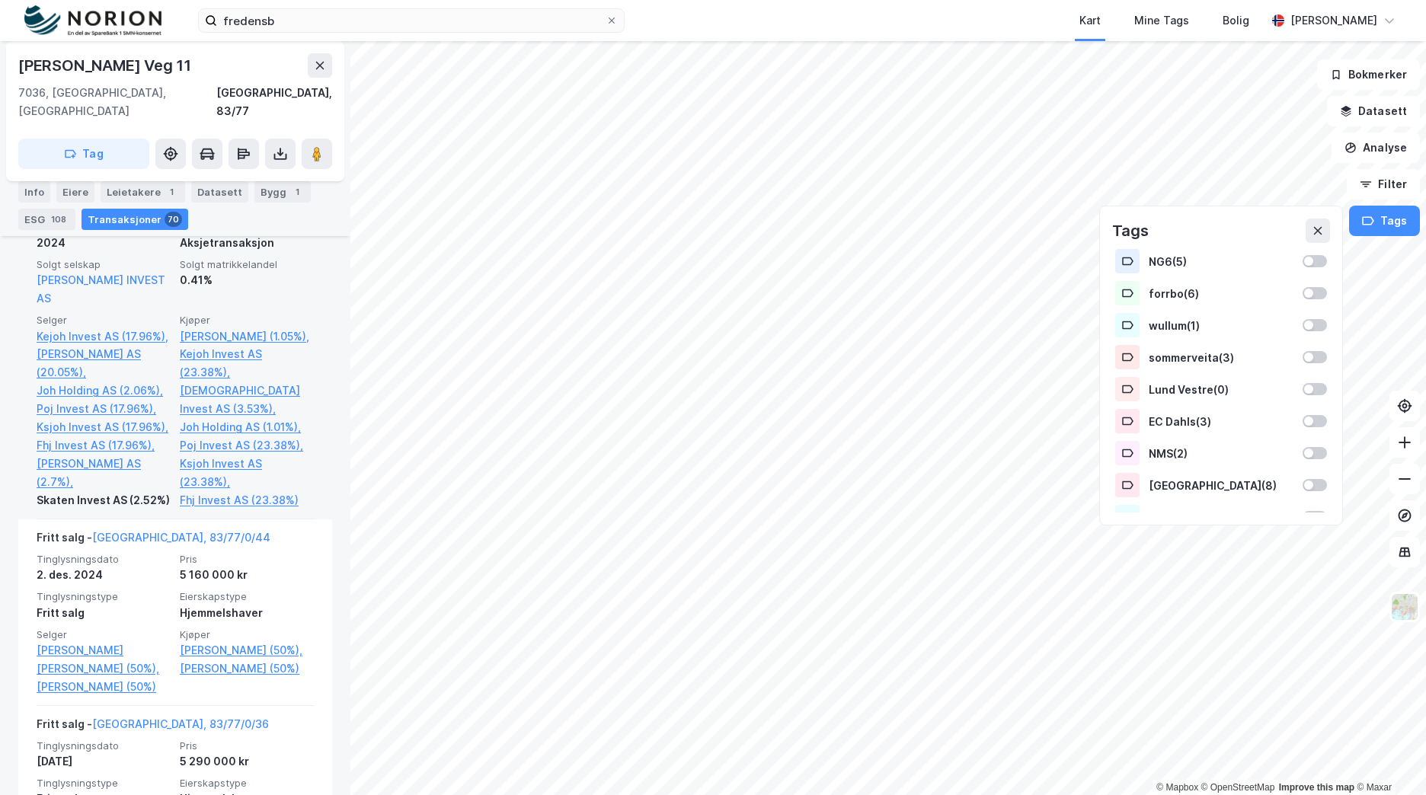
scroll to position [2666, 0]
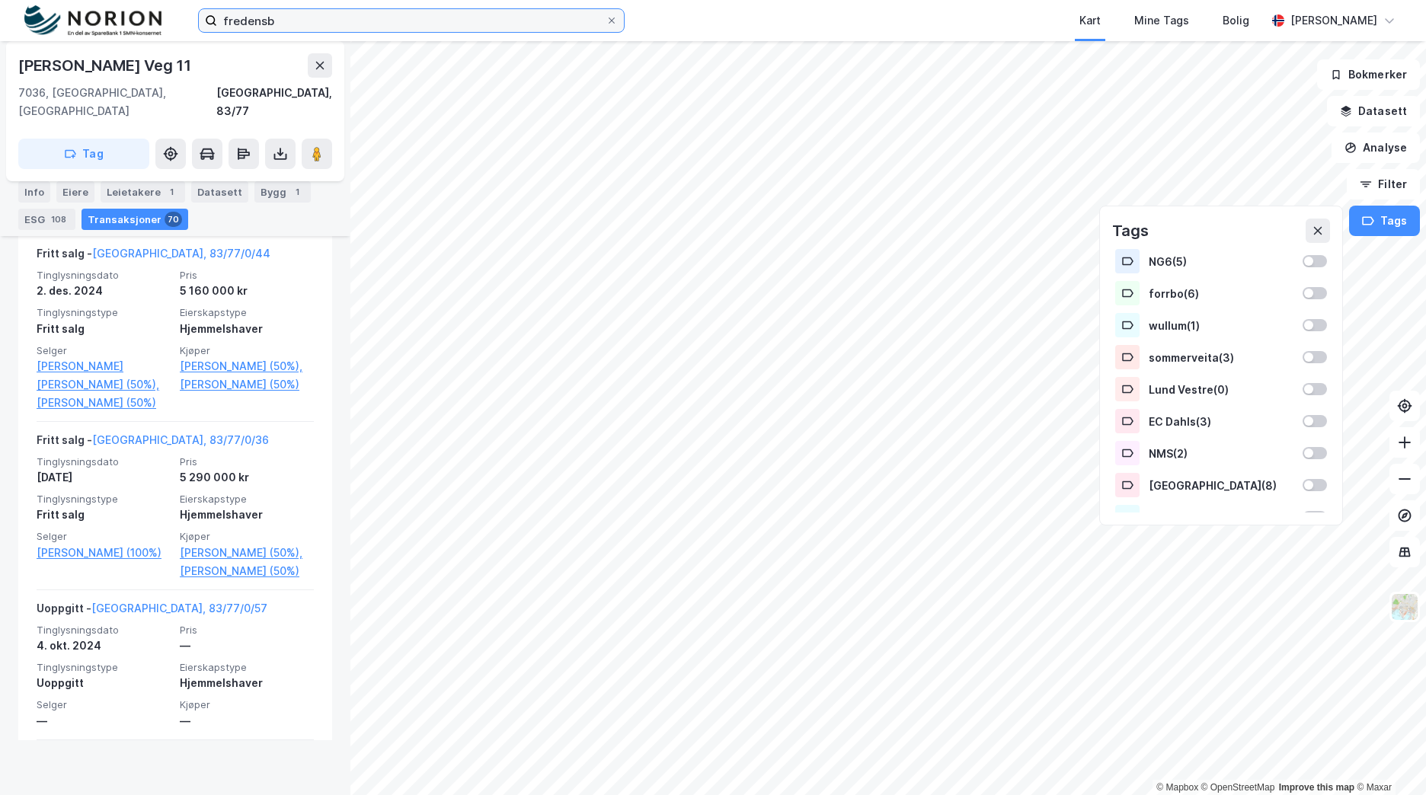
drag, startPoint x: 286, startPoint y: 20, endPoint x: 184, endPoint y: 21, distance: 102.1
click at [184, 21] on div "fredensb Kart Mine Tags Bolig [PERSON_NAME]" at bounding box center [713, 20] width 1426 height 41
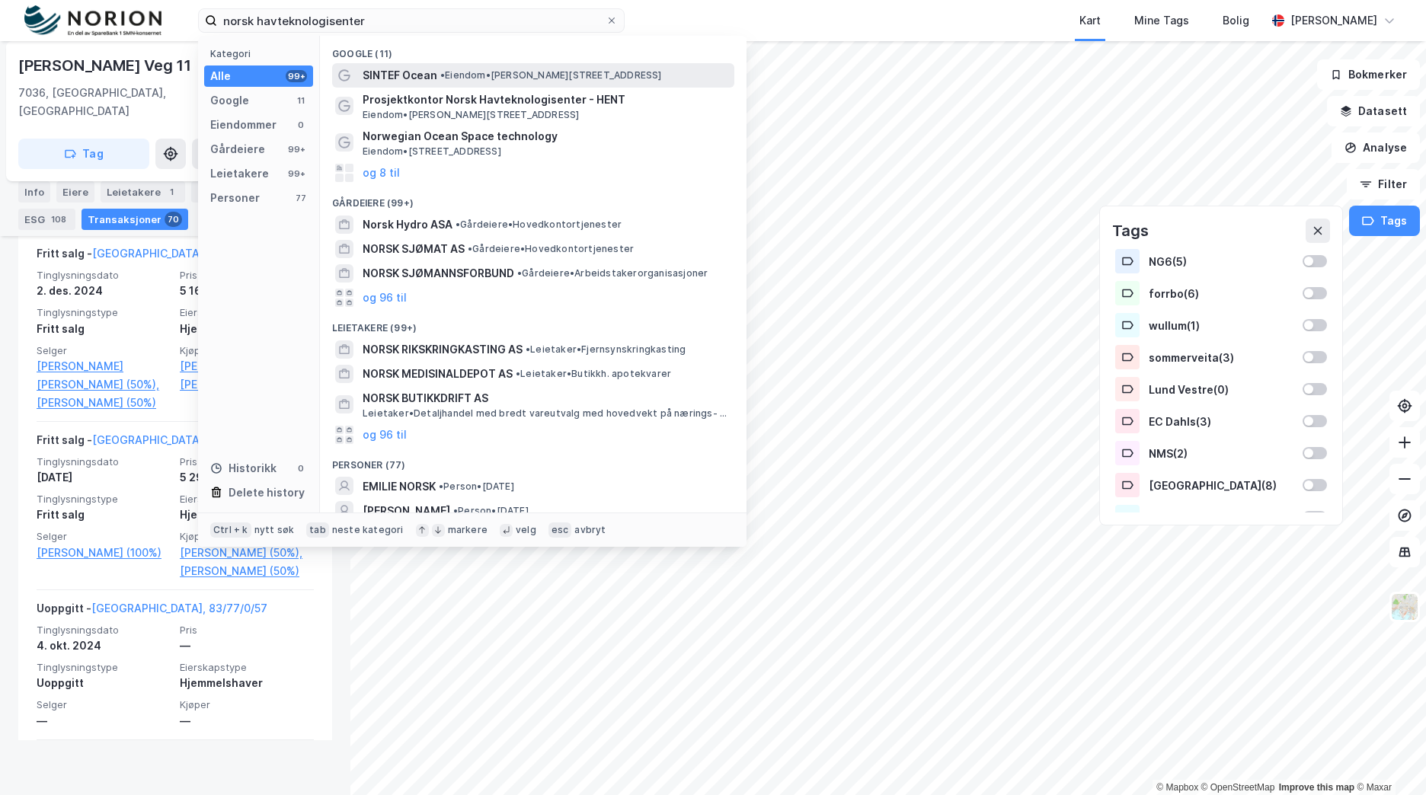
click at [551, 77] on span "• Eiendom • [PERSON_NAME][STREET_ADDRESS]" at bounding box center [551, 75] width 222 height 12
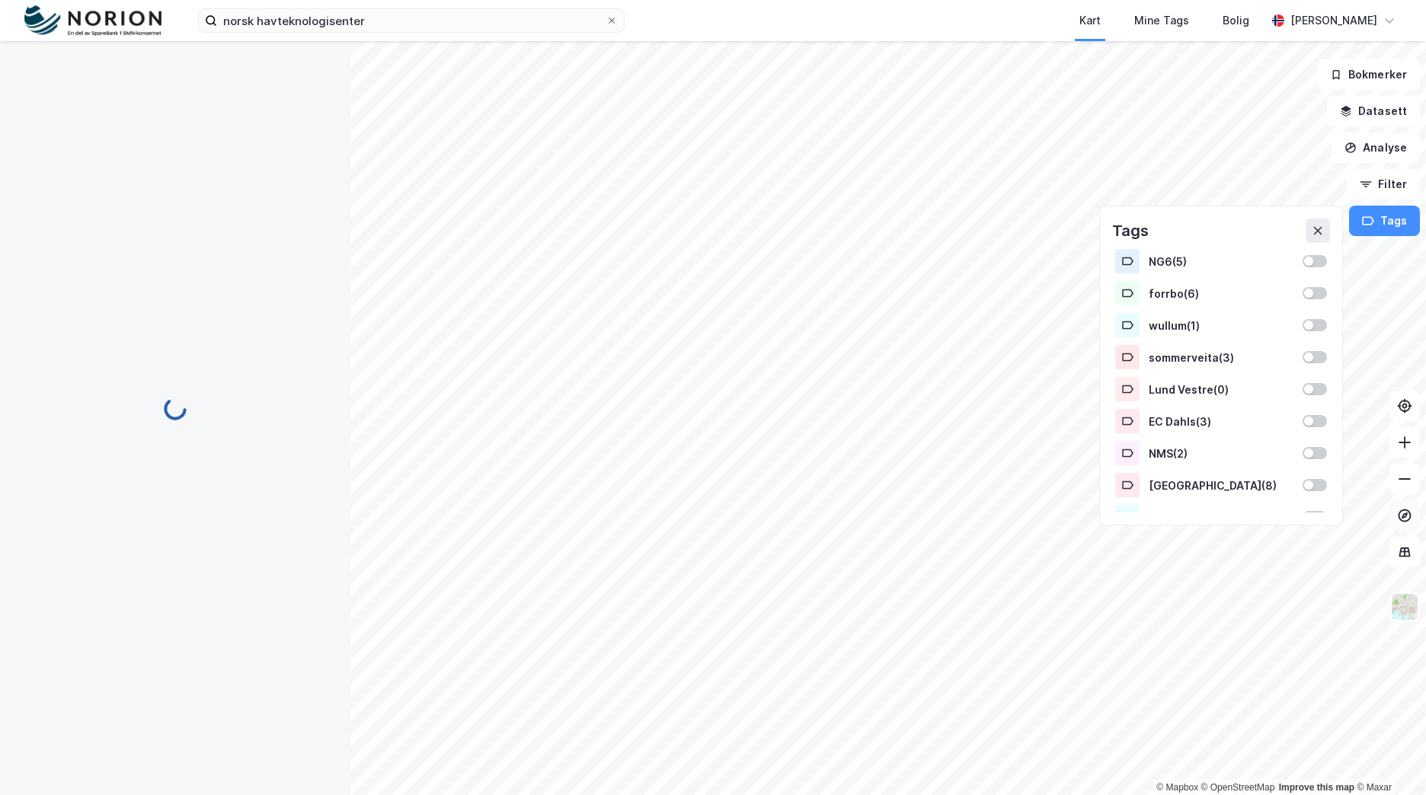
scroll to position [69, 0]
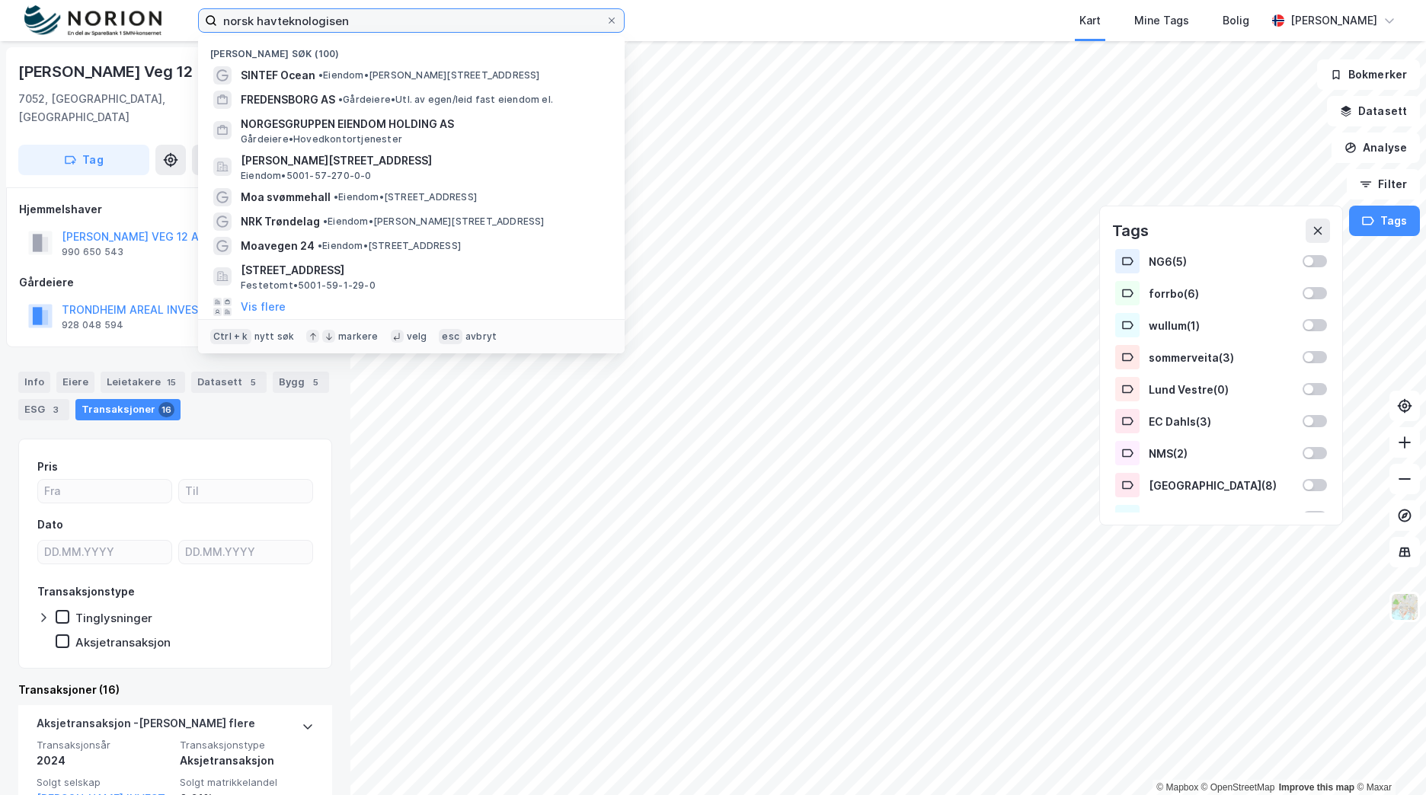
type input "norsk havteknologisen"
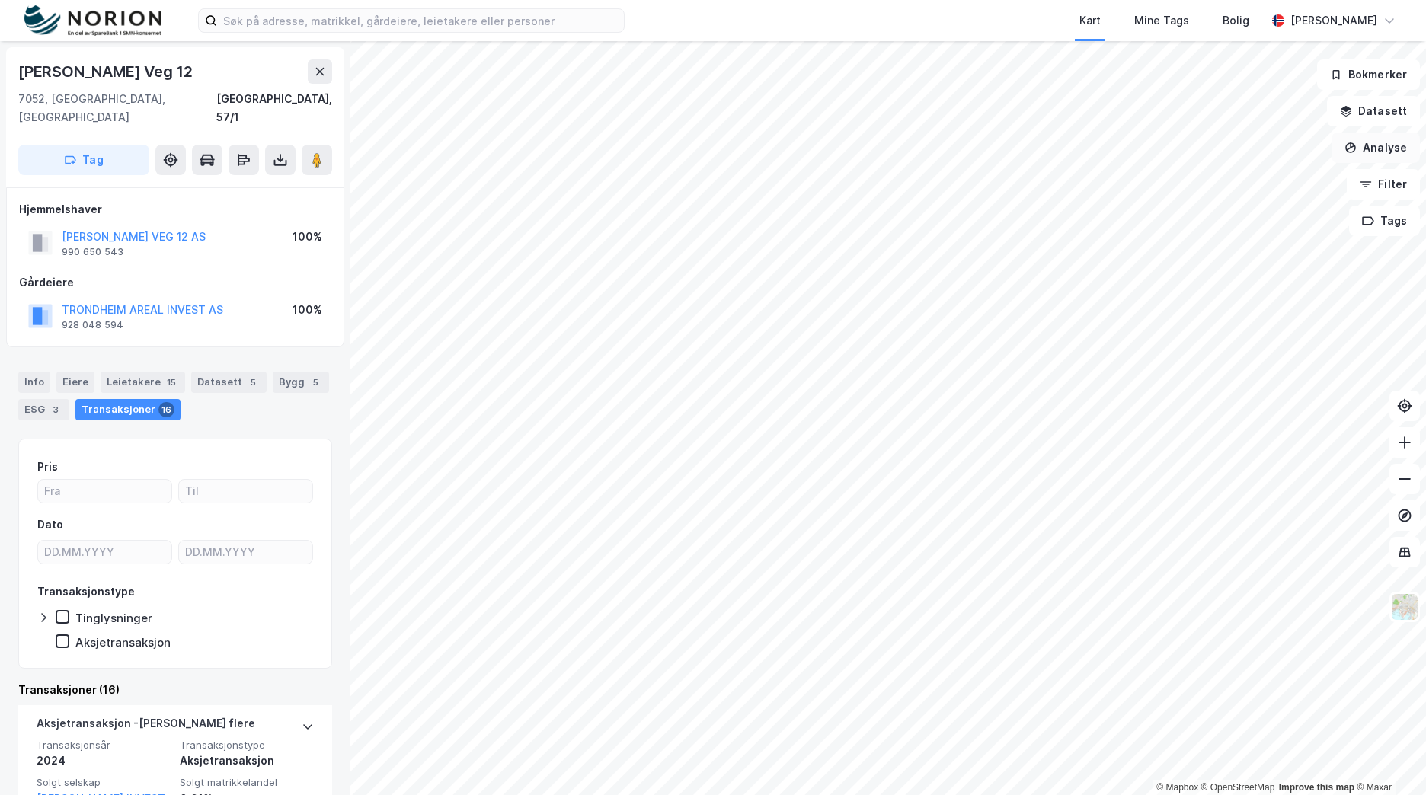
click at [1397, 145] on button "Analyse" at bounding box center [1375, 148] width 88 height 30
click at [1270, 156] on div "Mål avstand" at bounding box center [1233, 148] width 175 height 25
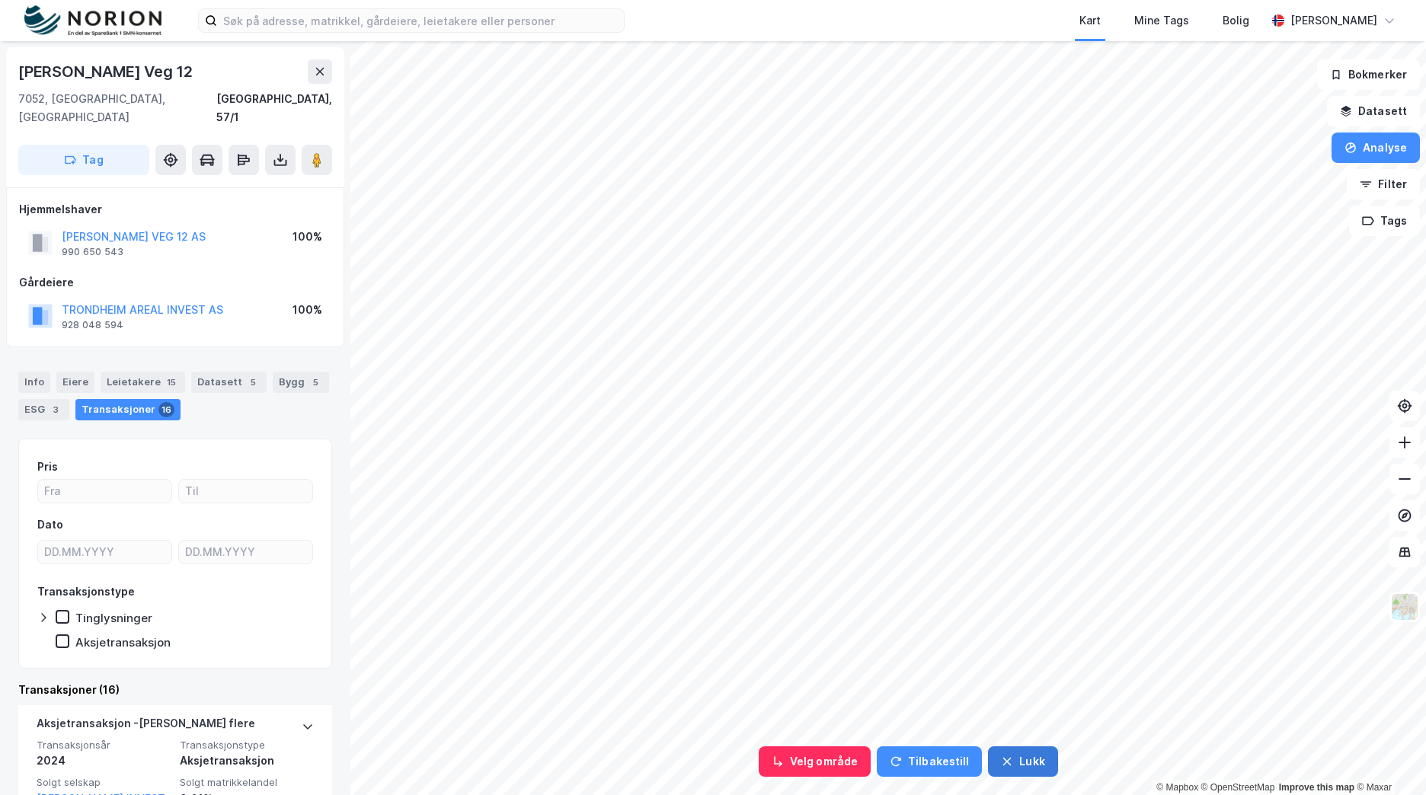
click at [1039, 759] on button "Lukk" at bounding box center [1022, 761] width 69 height 30
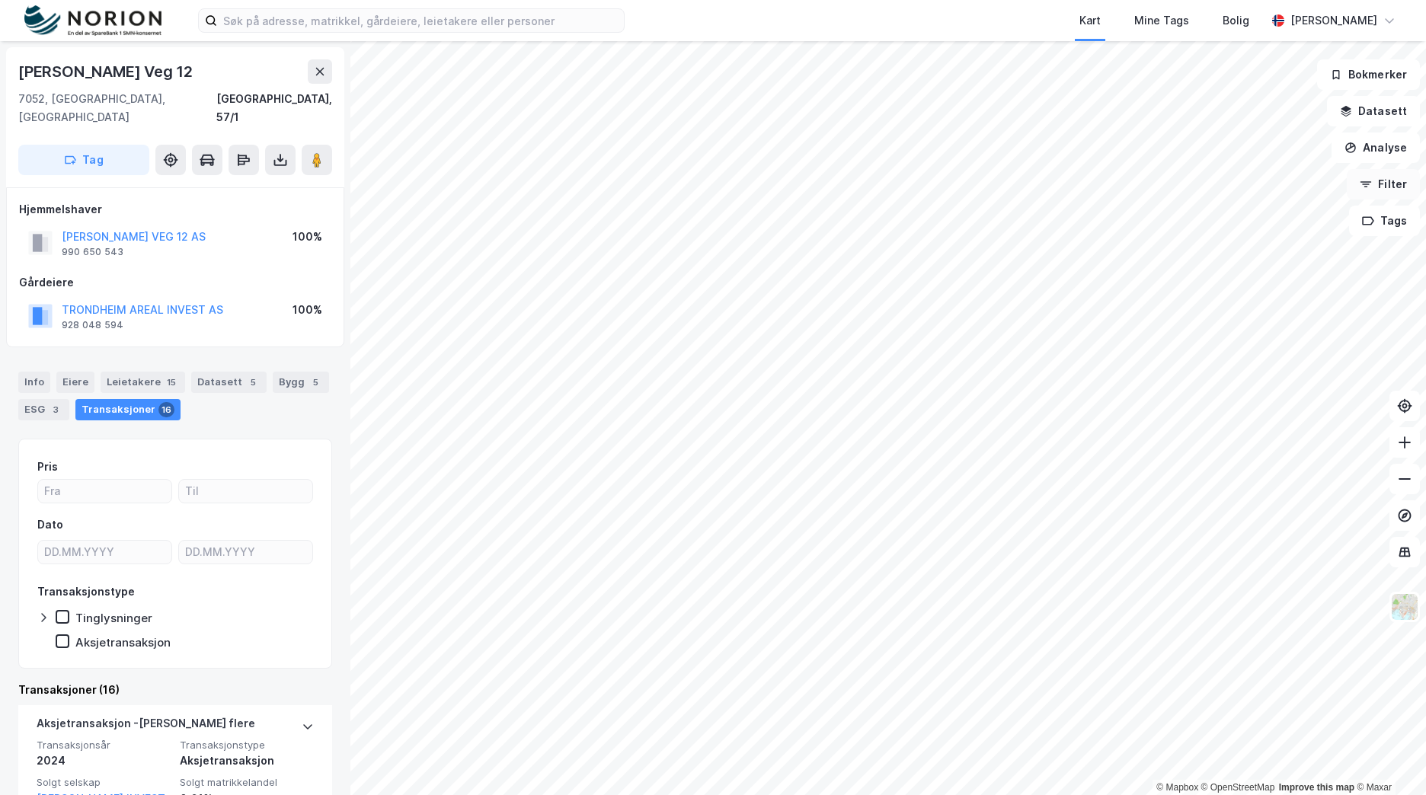
click at [1392, 183] on button "Filter" at bounding box center [1382, 184] width 73 height 30
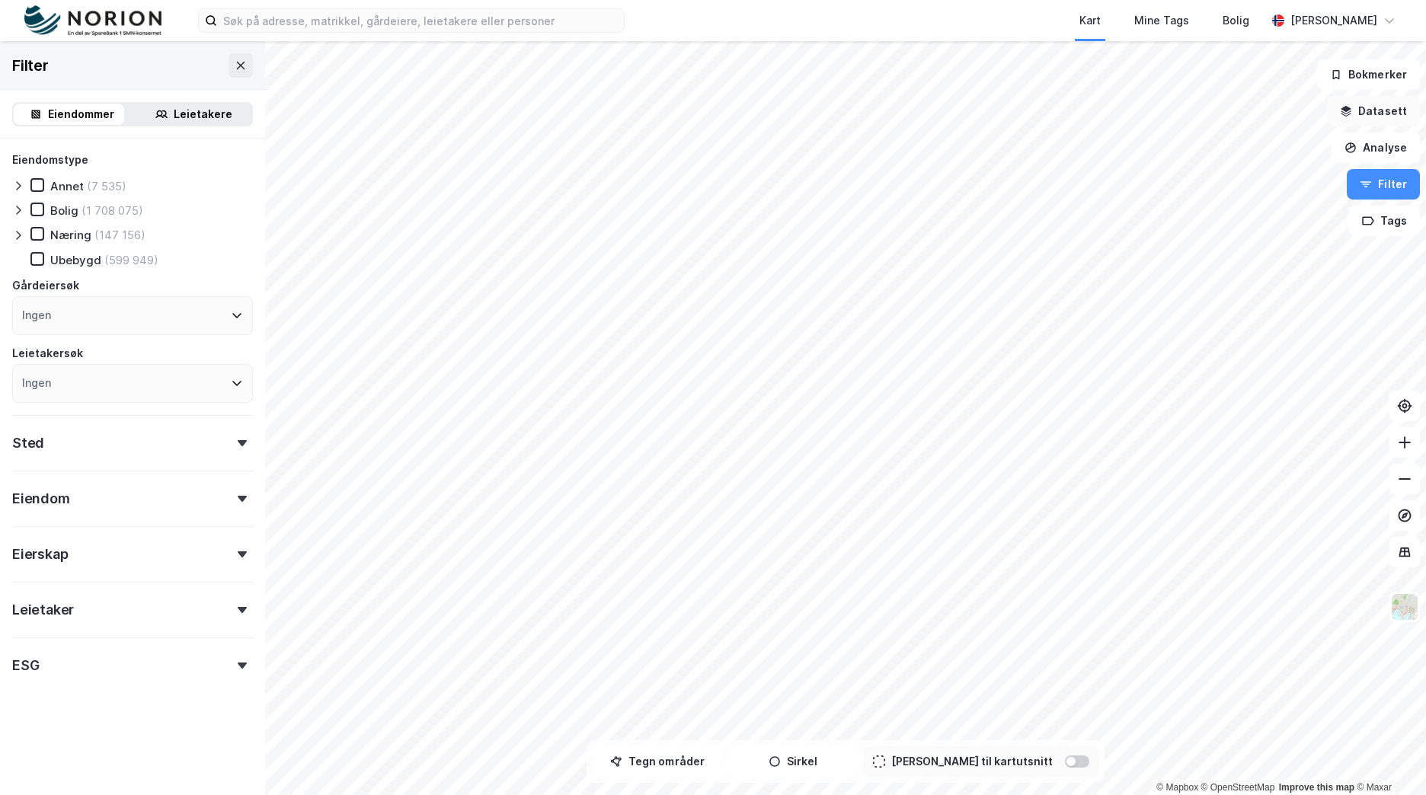
click at [1371, 107] on button "Datasett" at bounding box center [1373, 111] width 93 height 30
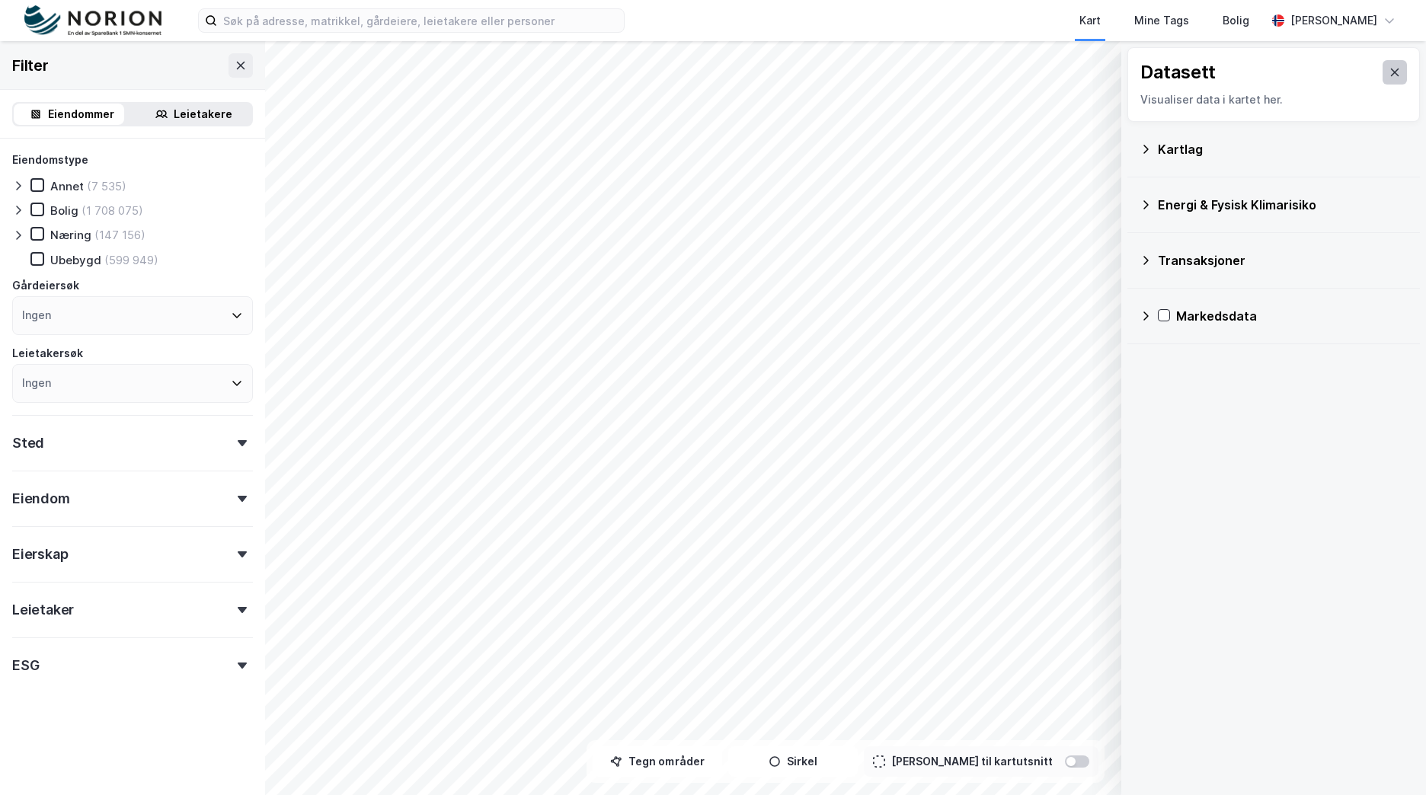
click at [1391, 75] on button at bounding box center [1394, 72] width 24 height 24
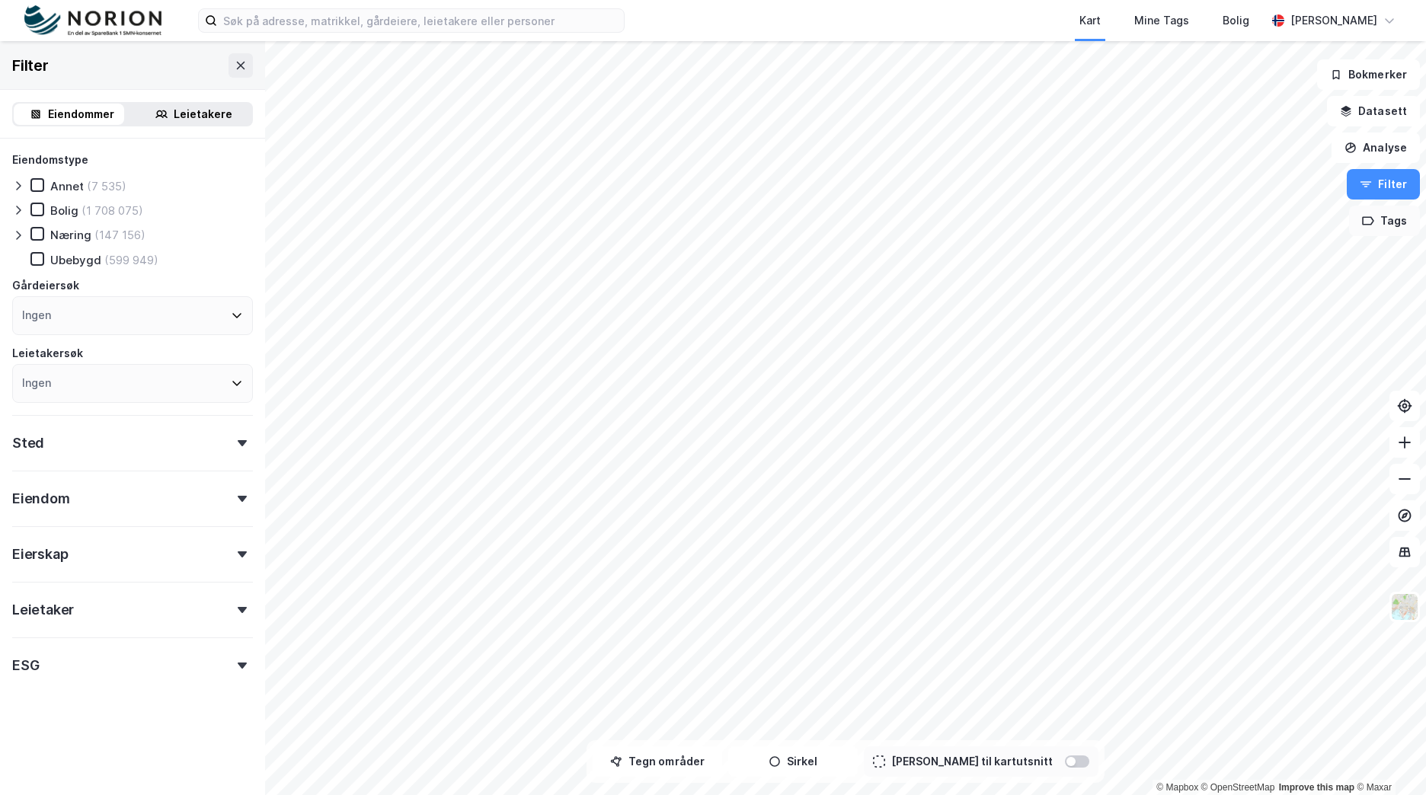
click at [1392, 217] on button "Tags" at bounding box center [1384, 221] width 71 height 30
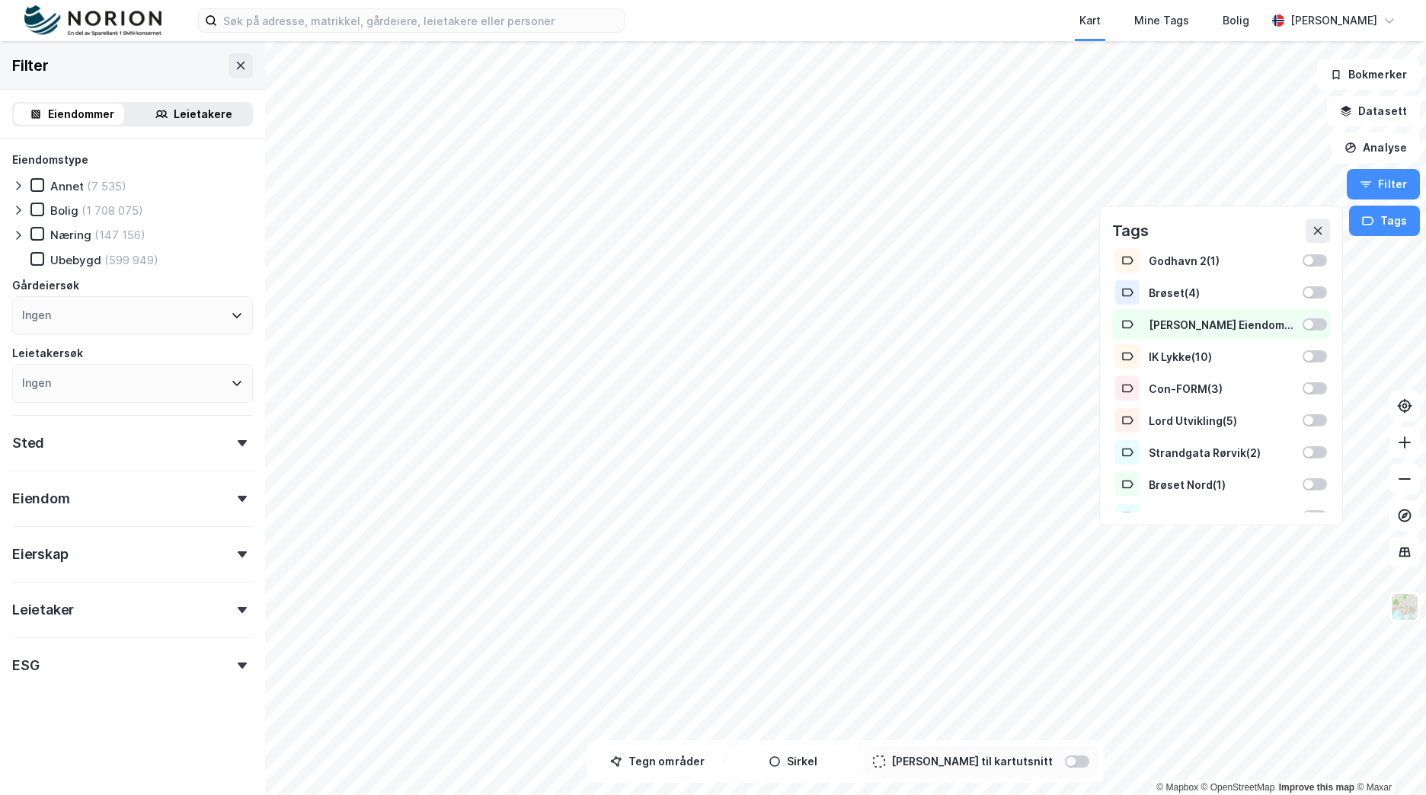
scroll to position [723, 0]
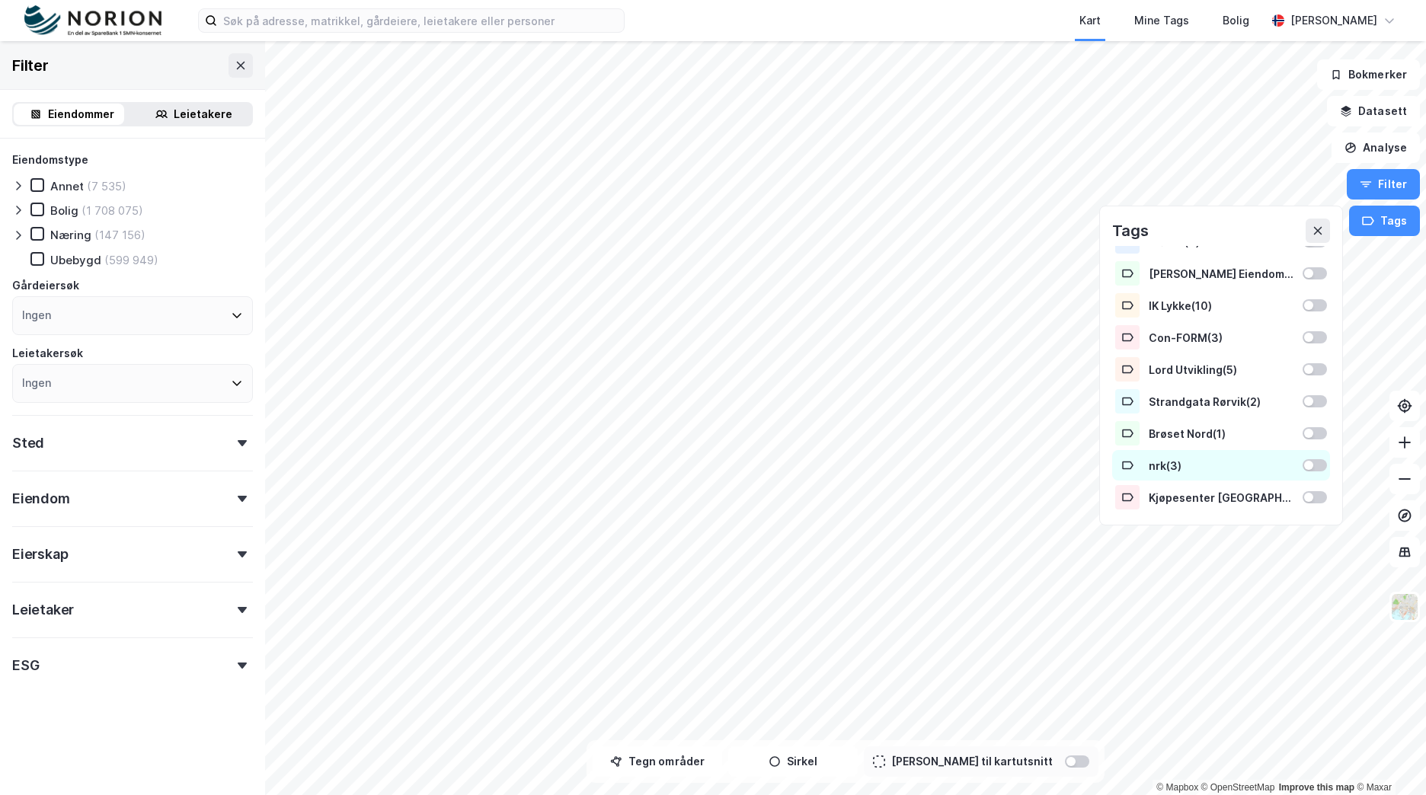
click at [1304, 464] on div at bounding box center [1308, 465] width 9 height 9
click at [1310, 470] on div at bounding box center [1314, 465] width 24 height 12
click at [1398, 104] on button "Datasett" at bounding box center [1373, 111] width 93 height 30
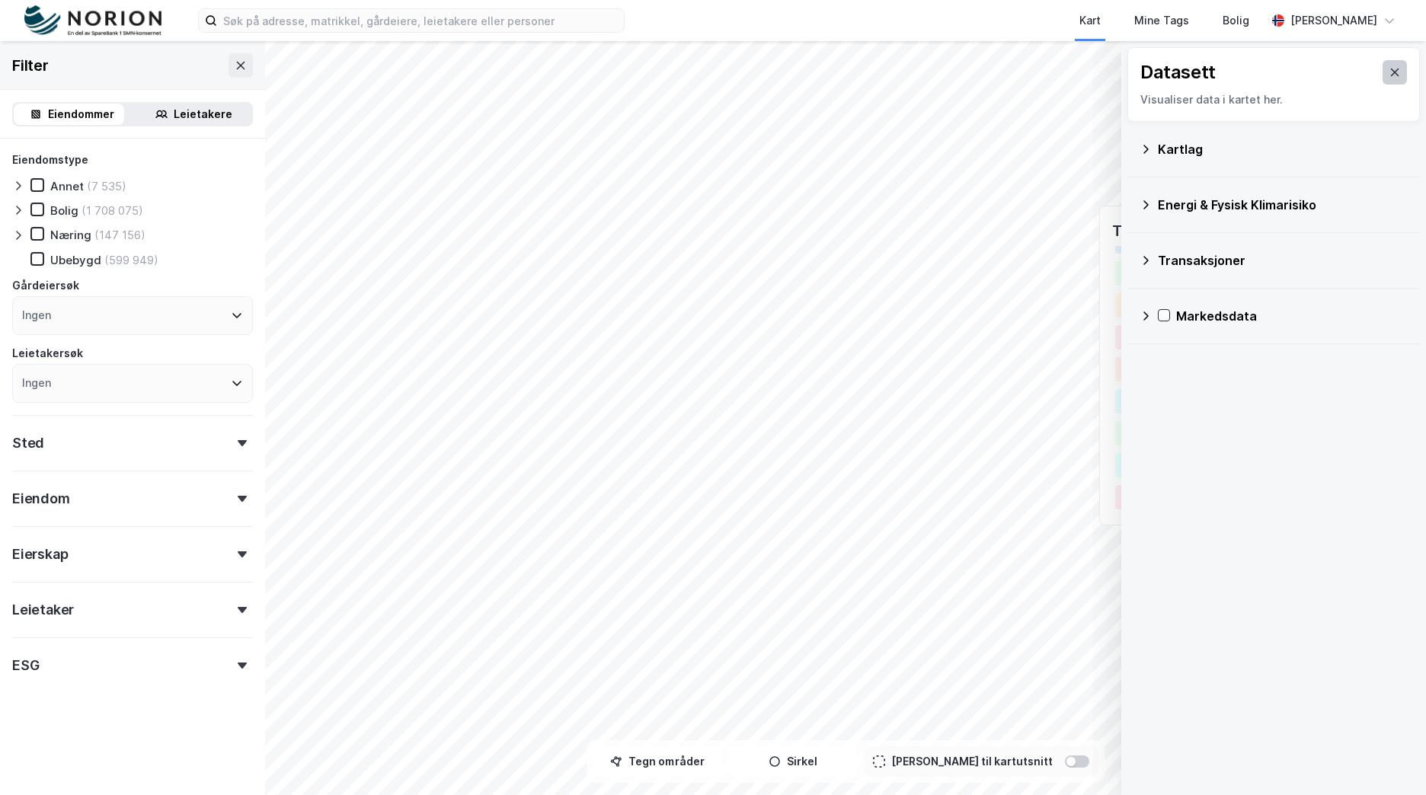
click at [1390, 74] on button at bounding box center [1394, 72] width 24 height 24
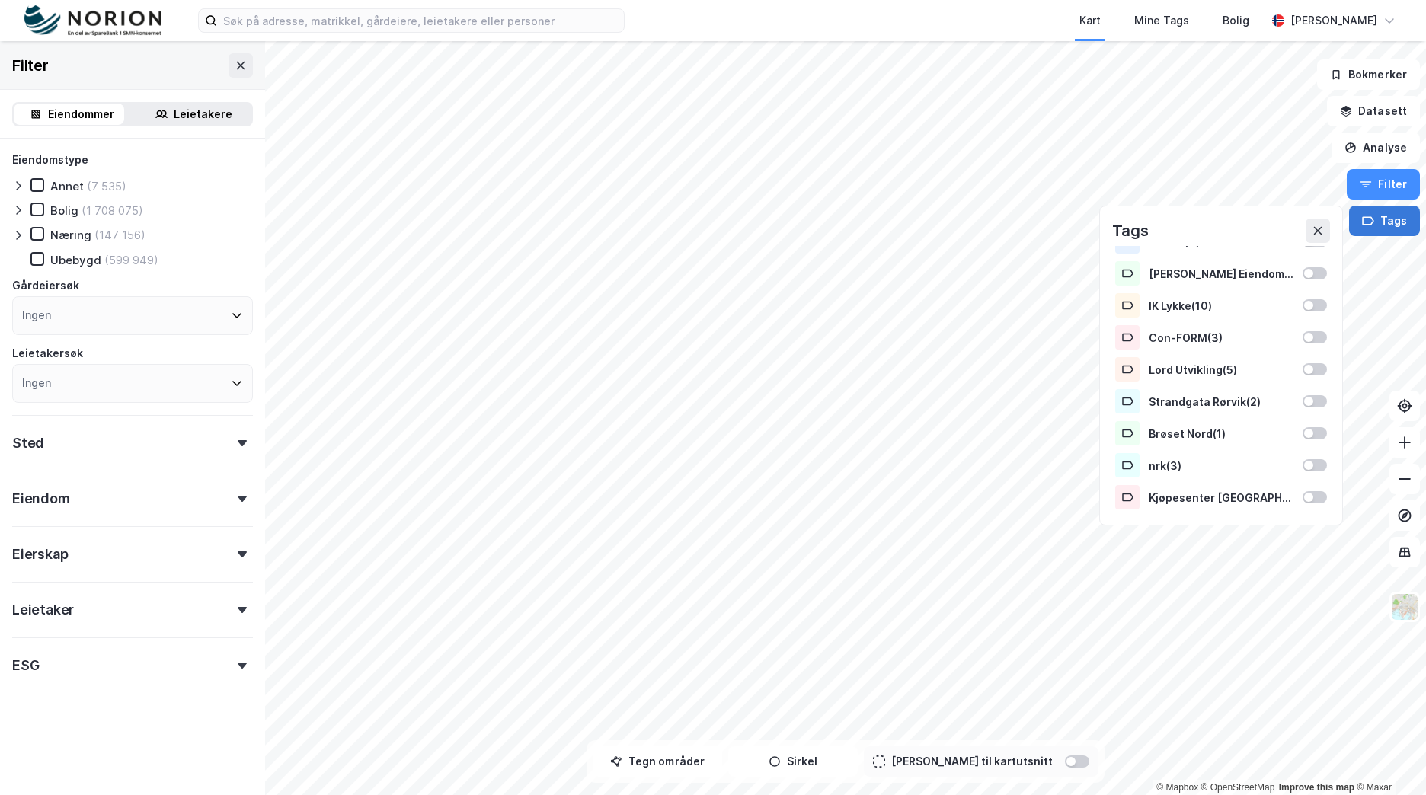
click at [1372, 226] on icon "button" at bounding box center [1368, 221] width 12 height 12
